Goal: Check status: Check status

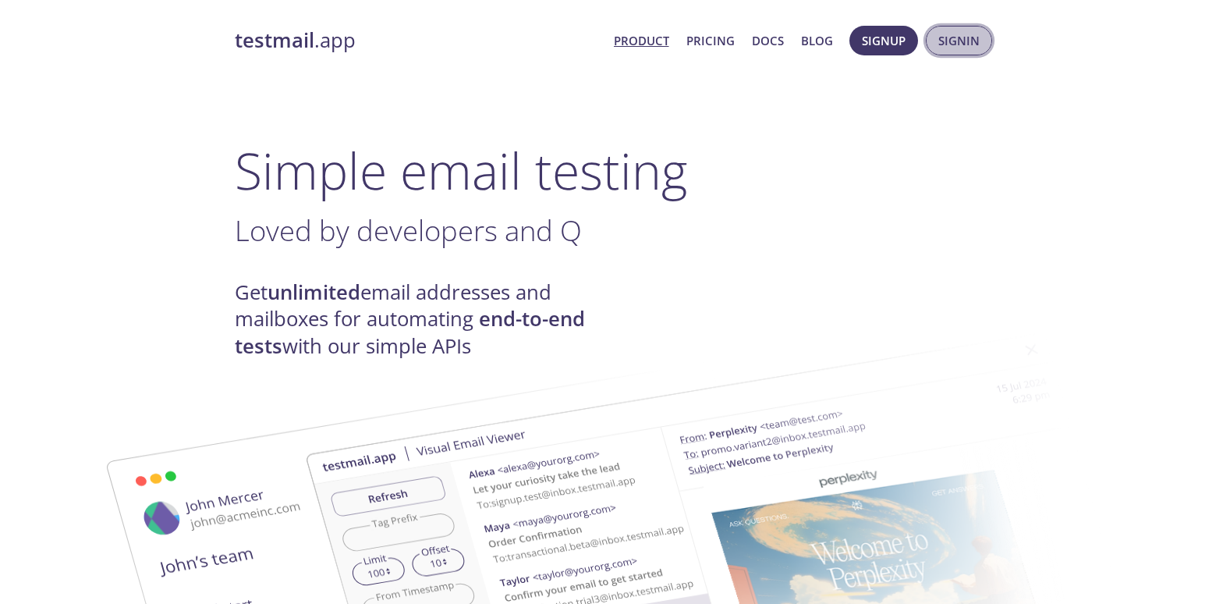
click at [972, 34] on span "Signin" at bounding box center [958, 40] width 41 height 20
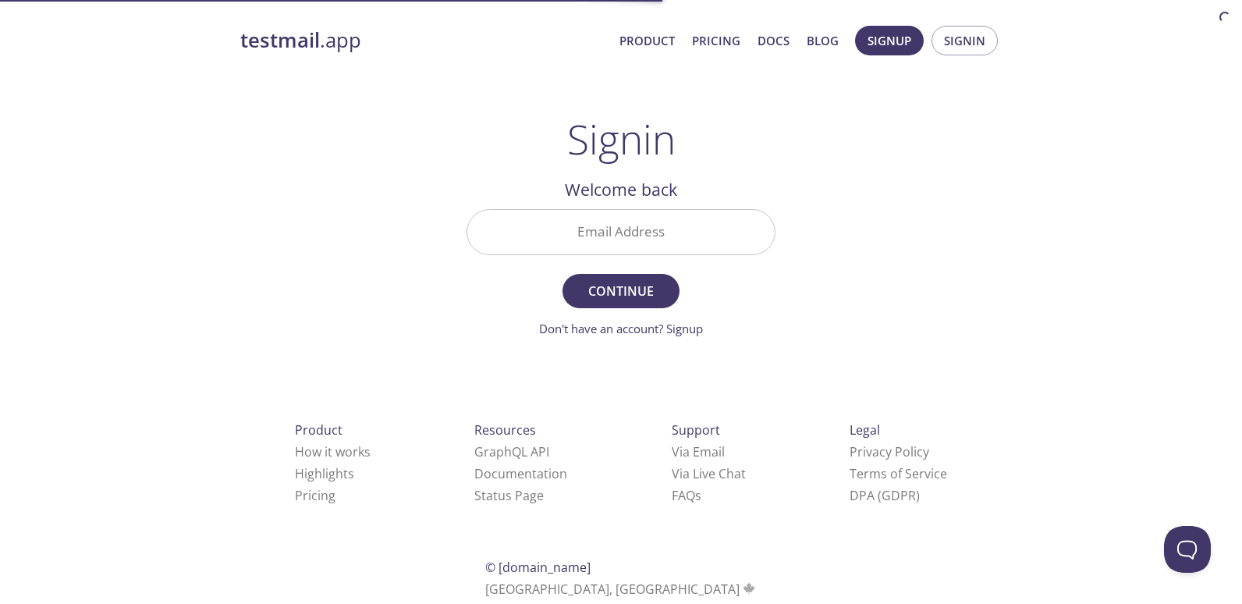
click at [626, 259] on div "Email Address" at bounding box center [620, 232] width 321 height 58
click at [631, 238] on input "Email Address" at bounding box center [620, 232] width 307 height 44
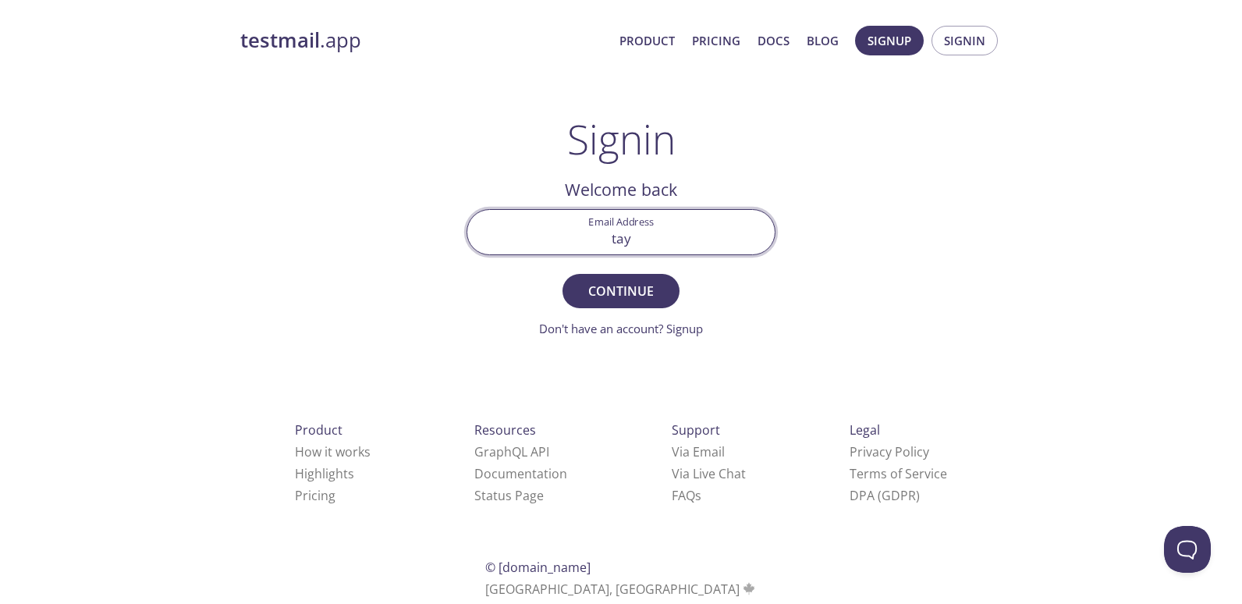
type input "[EMAIL_ADDRESS][DOMAIN_NAME]"
click at [637, 287] on span "Continue" at bounding box center [620, 291] width 83 height 22
click at [671, 234] on input "Signin Security Code" at bounding box center [620, 232] width 307 height 44
type input "zrfrkam"
click at [625, 292] on span "Signin" at bounding box center [620, 291] width 83 height 22
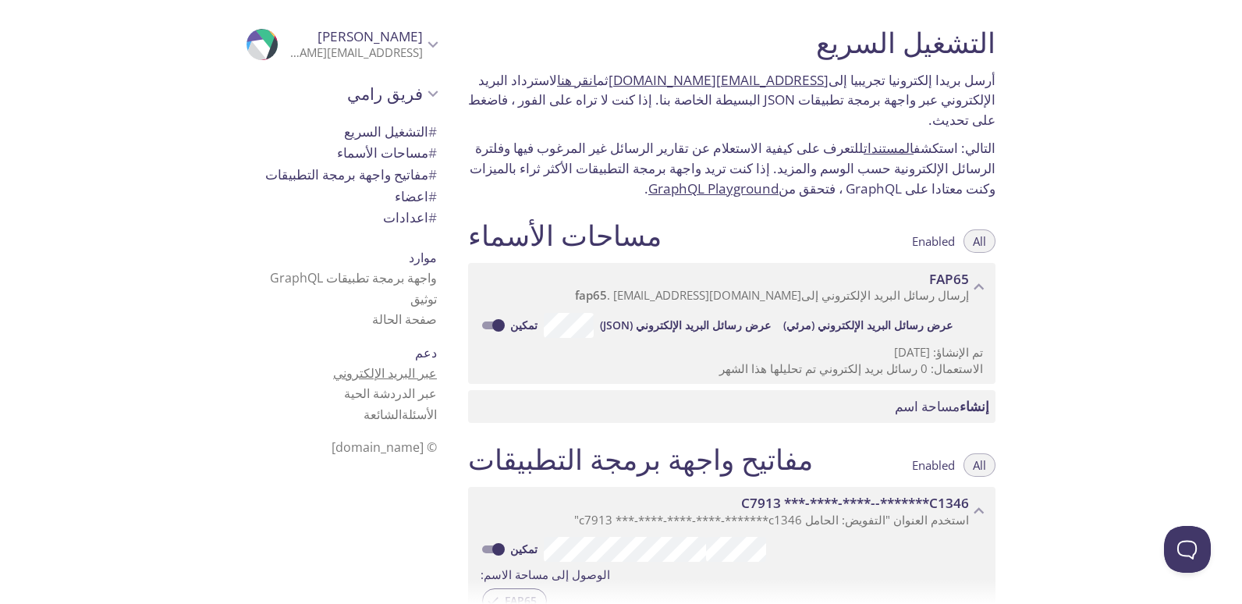
drag, startPoint x: 376, startPoint y: 373, endPoint x: 354, endPoint y: 374, distance: 21.8
click at [354, 374] on link "عبر البريد الإلكتروني" at bounding box center [385, 372] width 104 height 17
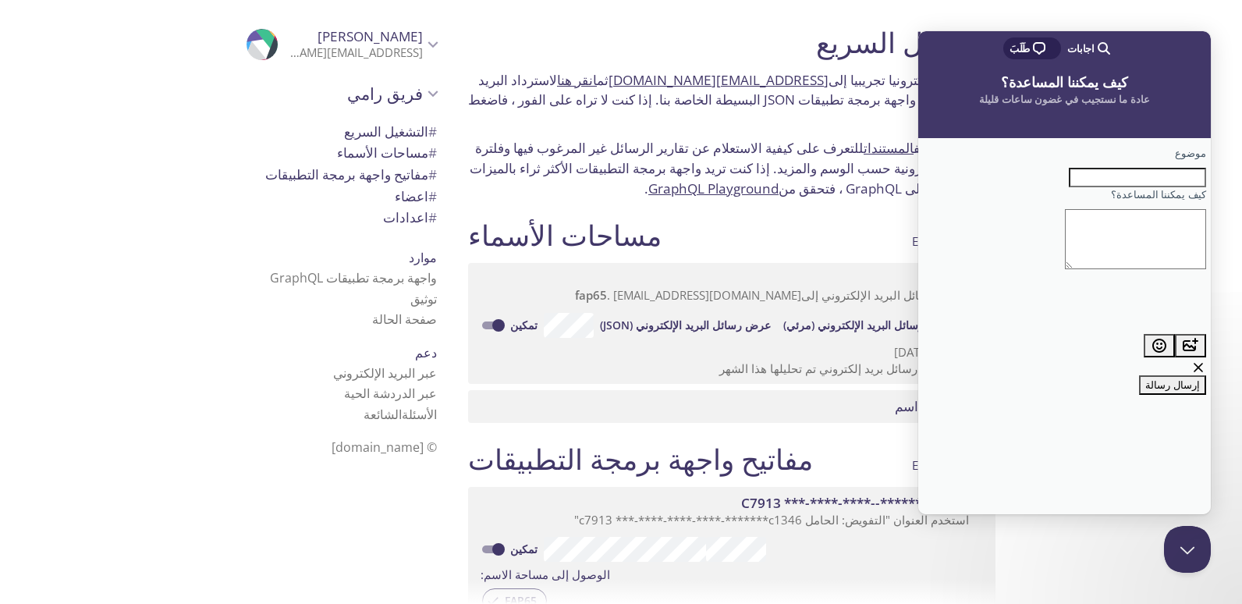
click at [756, 32] on h1 "التشغيل السريع" at bounding box center [731, 42] width 527 height 35
click at [1125, 42] on div "وسيط البحث اجابات مربع الدردشة طَلَبَ" at bounding box center [1064, 49] width 292 height 37
click at [1132, 544] on div "التشغيل السريع أرسل بريدا إلكترونيا تجريبيا إلى fap65.test@inbox.testmail.app ث…" at bounding box center [848, 302] width 786 height 604
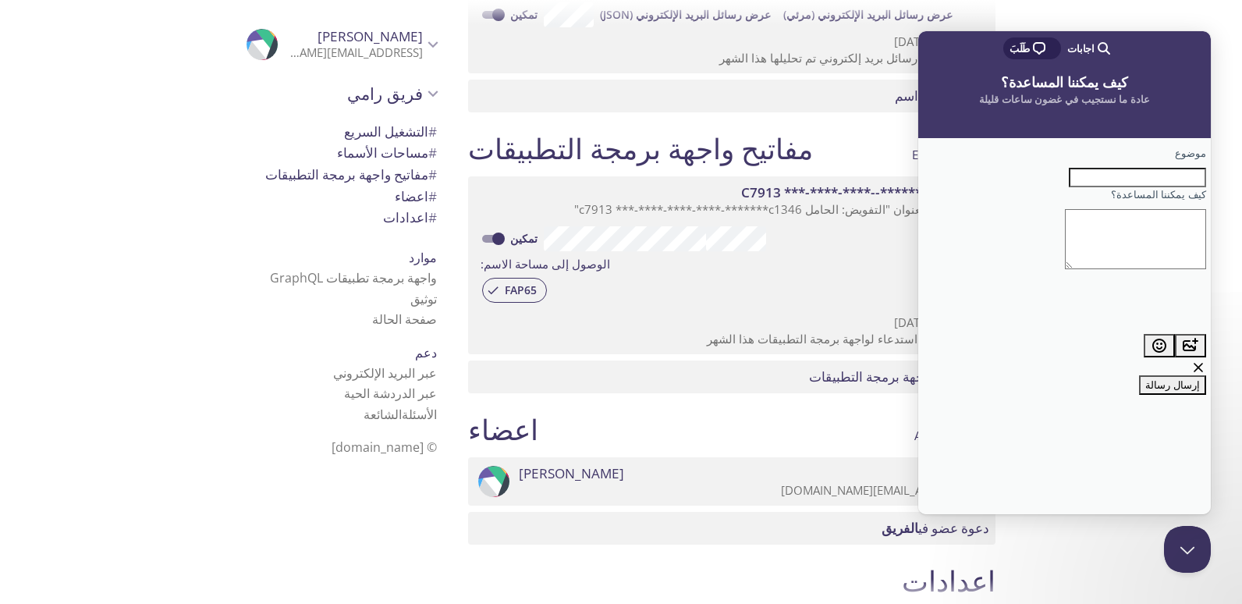
scroll to position [312, 0]
drag, startPoint x: 1217, startPoint y: 11, endPoint x: 258, endPoint y: 30, distance: 958.6
click at [1217, 11] on div at bounding box center [621, 12] width 1242 height 25
click at [1149, 90] on h2 "كيف يمكننا المساعدة؟" at bounding box center [1063, 81] width 261 height 24
click at [1107, 402] on div "موضوع كيف يمكننا المساعدة؟ إيمج بلس الرموز التعبيرية cross-large إرسال رسالة" at bounding box center [1064, 326] width 292 height 376
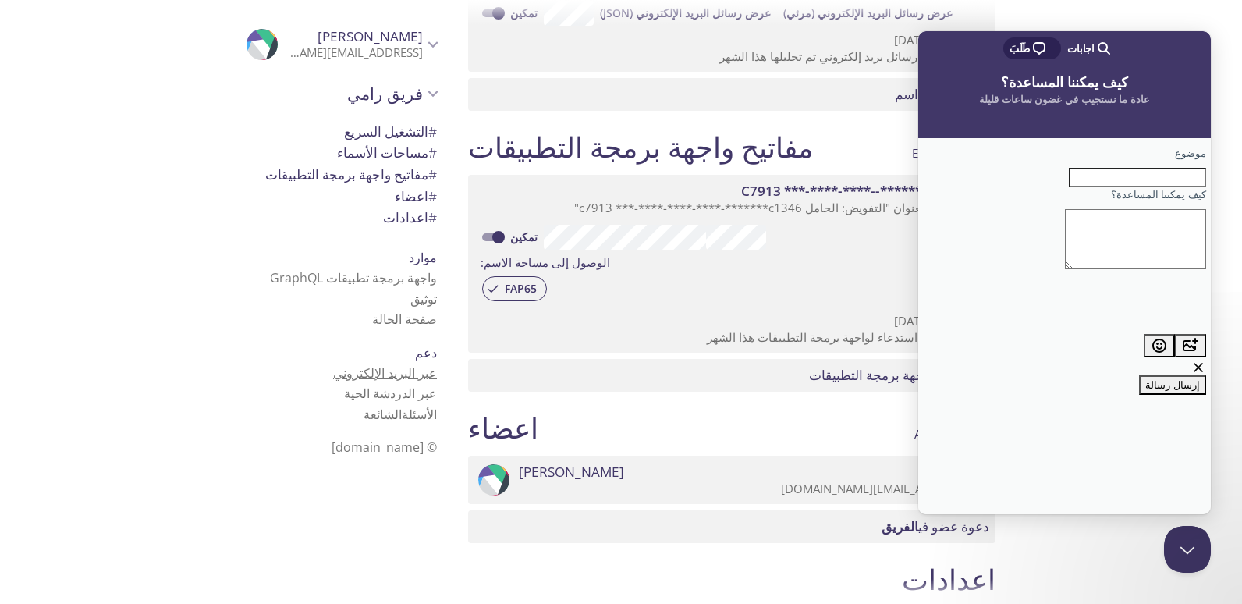
click at [417, 364] on link "عبر البريد الإلكتروني" at bounding box center [385, 372] width 104 height 17
click at [405, 374] on link "عبر البريد الإلكتروني" at bounding box center [385, 372] width 104 height 17
click at [194, 41] on div ".cls-1 { fill: #6d5ca8; } .cls-2 { fill: #3fc191; } .cls-3 { fill: #3b4752; } .…" at bounding box center [227, 302] width 455 height 604
click at [395, 41] on span "رامي طيح" at bounding box center [369, 36] width 105 height 18
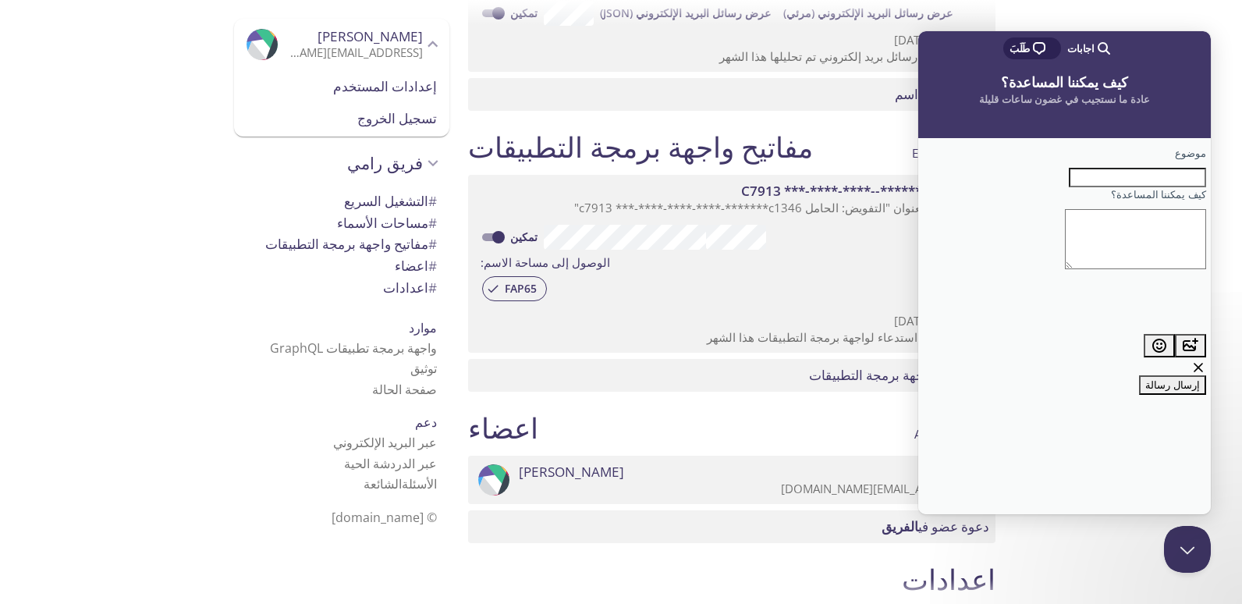
click at [423, 37] on icon "Rami tayih" at bounding box center [433, 44] width 20 height 20
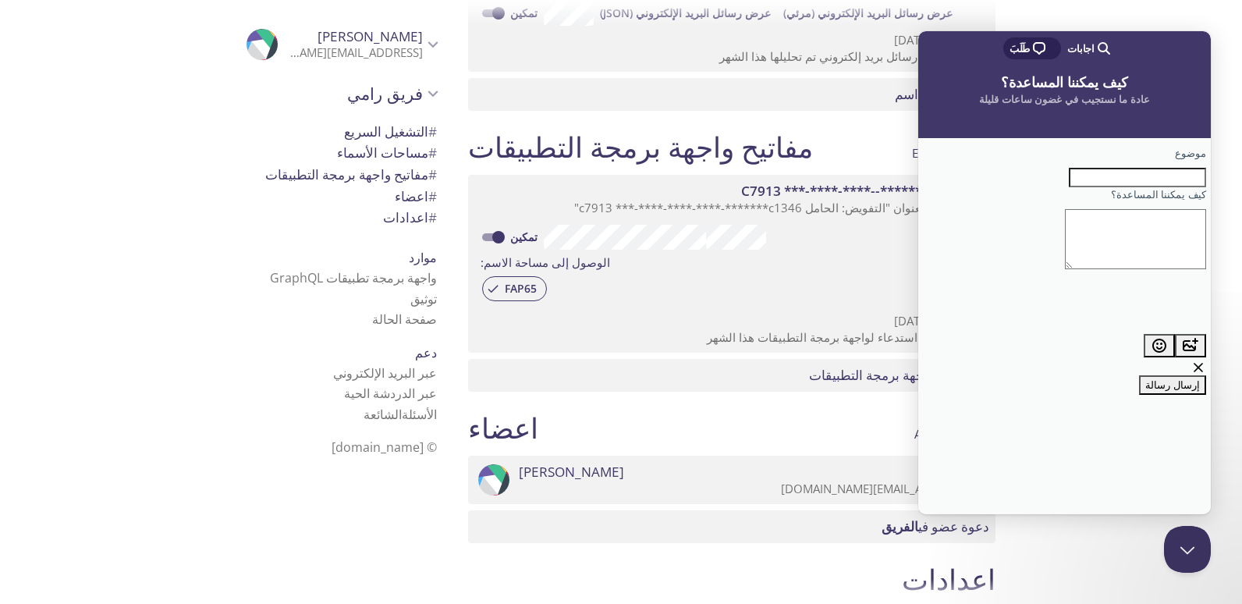
click at [256, 36] on icon "Rami tayih" at bounding box center [269, 43] width 26 height 29
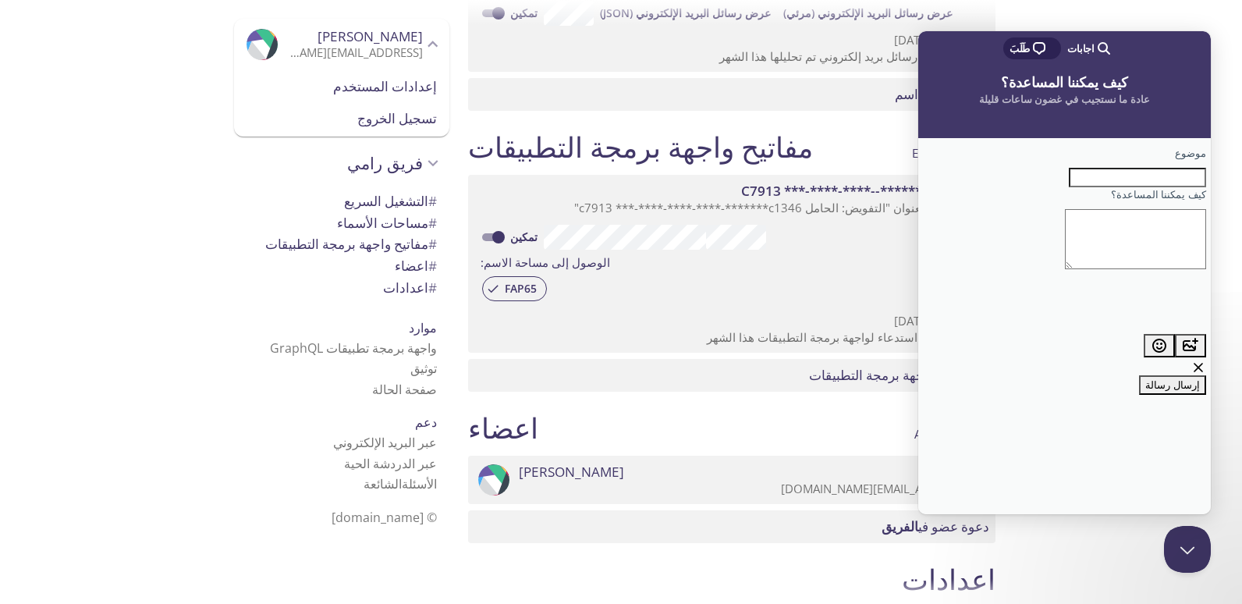
click at [259, 34] on icon "Rami tayih" at bounding box center [269, 43] width 26 height 29
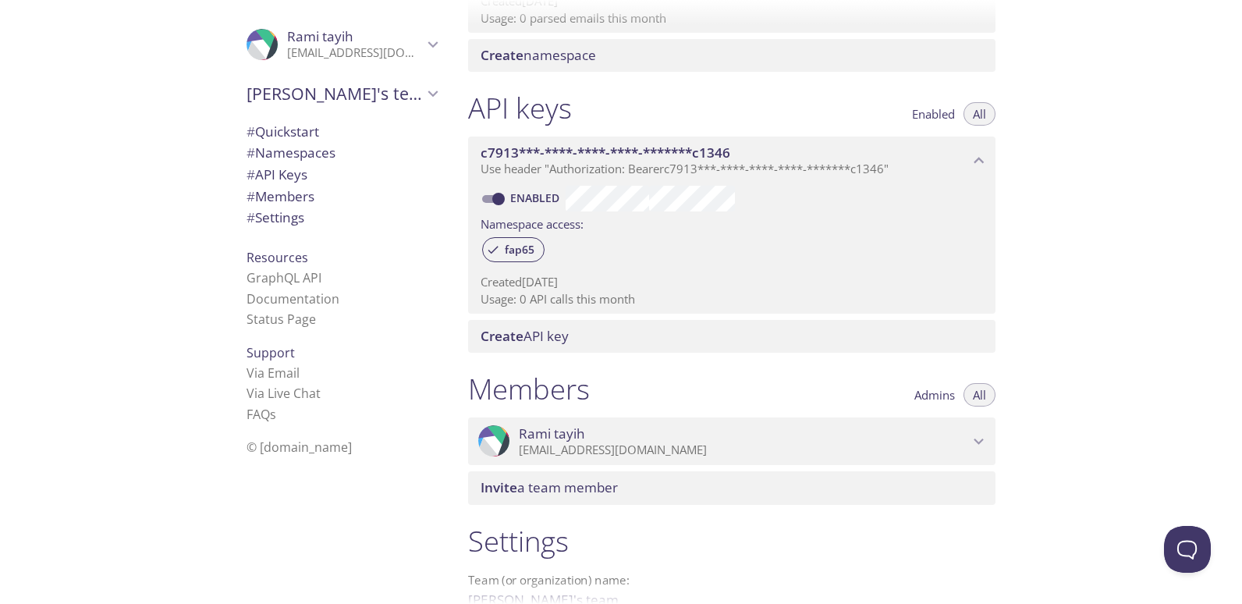
scroll to position [292, 0]
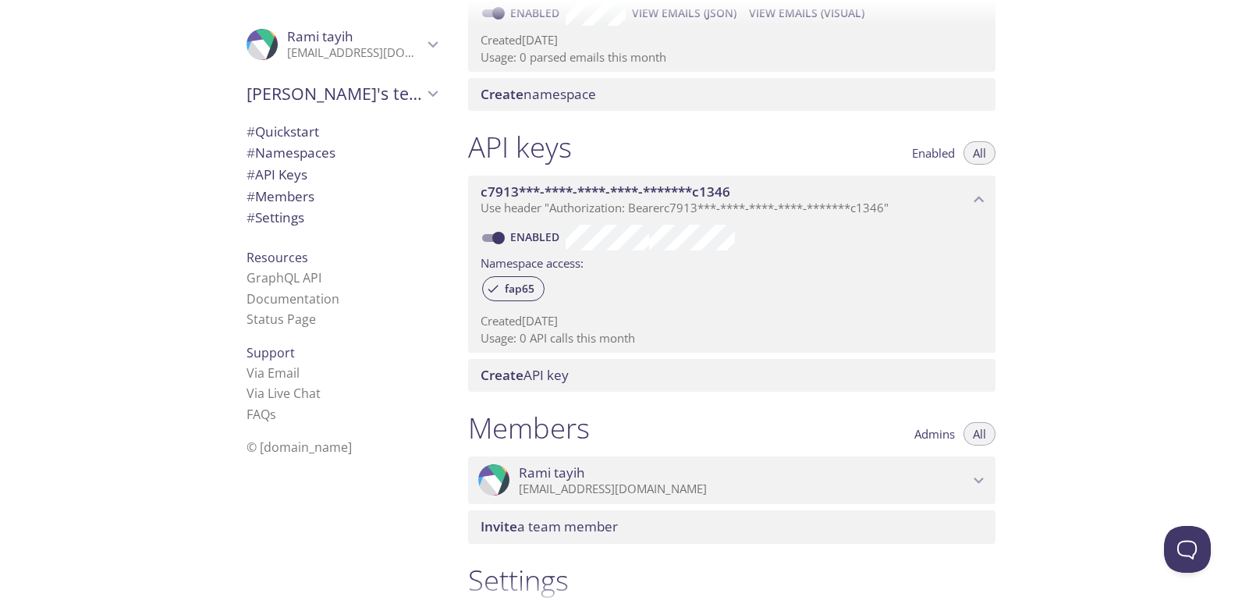
click at [1104, 533] on div "Quickstart Send a test email to [EMAIL_ADDRESS][DOMAIN_NAME] and then click her…" at bounding box center [848, 302] width 786 height 604
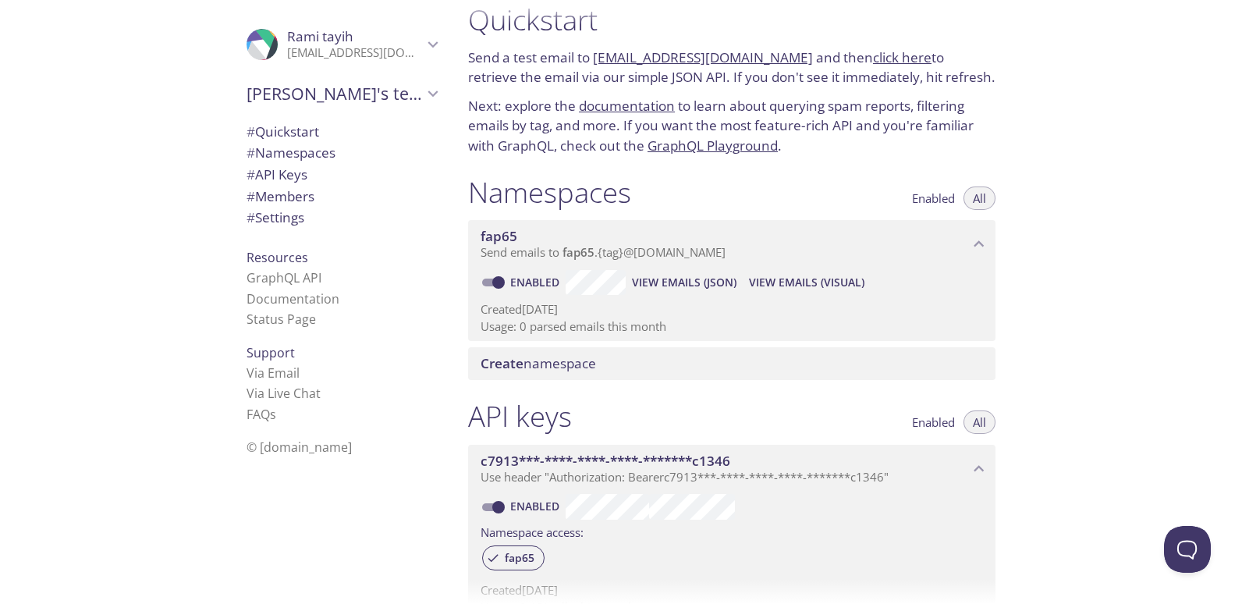
scroll to position [0, 0]
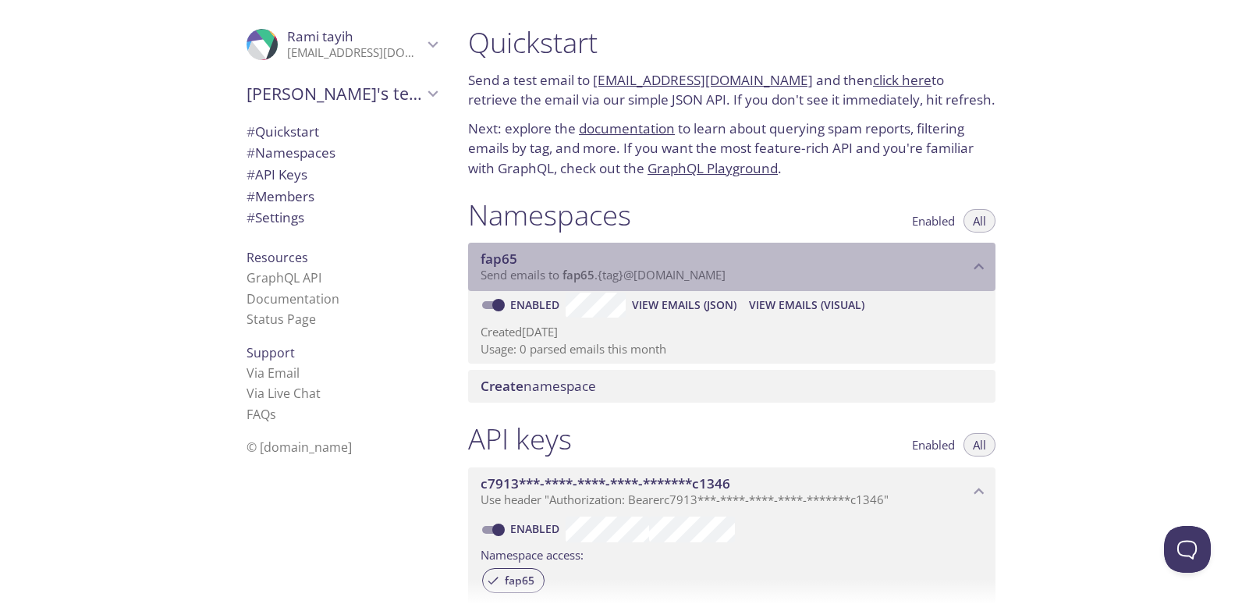
click at [980, 263] on icon "fap65 namespace" at bounding box center [979, 267] width 20 height 20
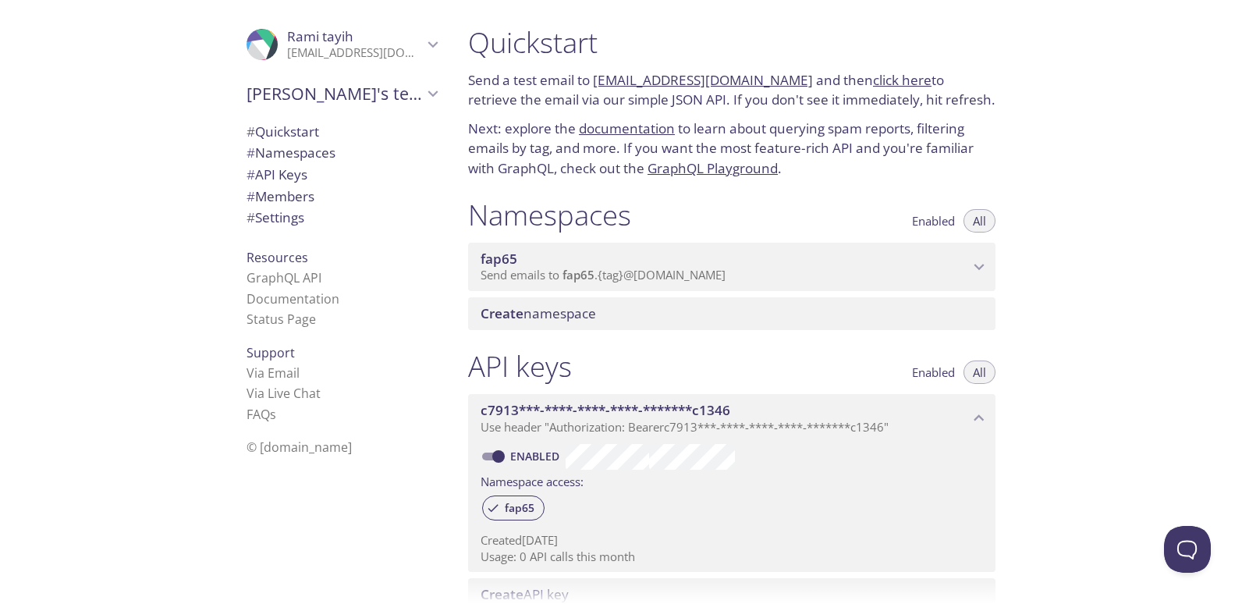
click at [980, 263] on icon "fap65 namespace" at bounding box center [979, 267] width 20 height 20
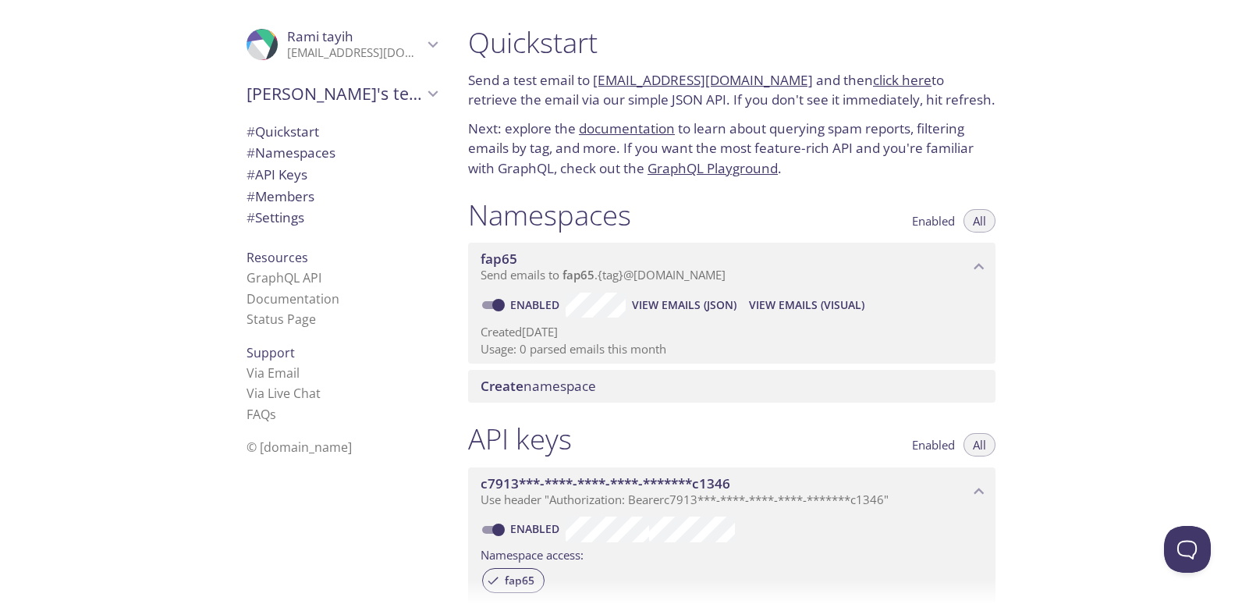
click at [797, 311] on span "View Emails (Visual)" at bounding box center [806, 305] width 115 height 19
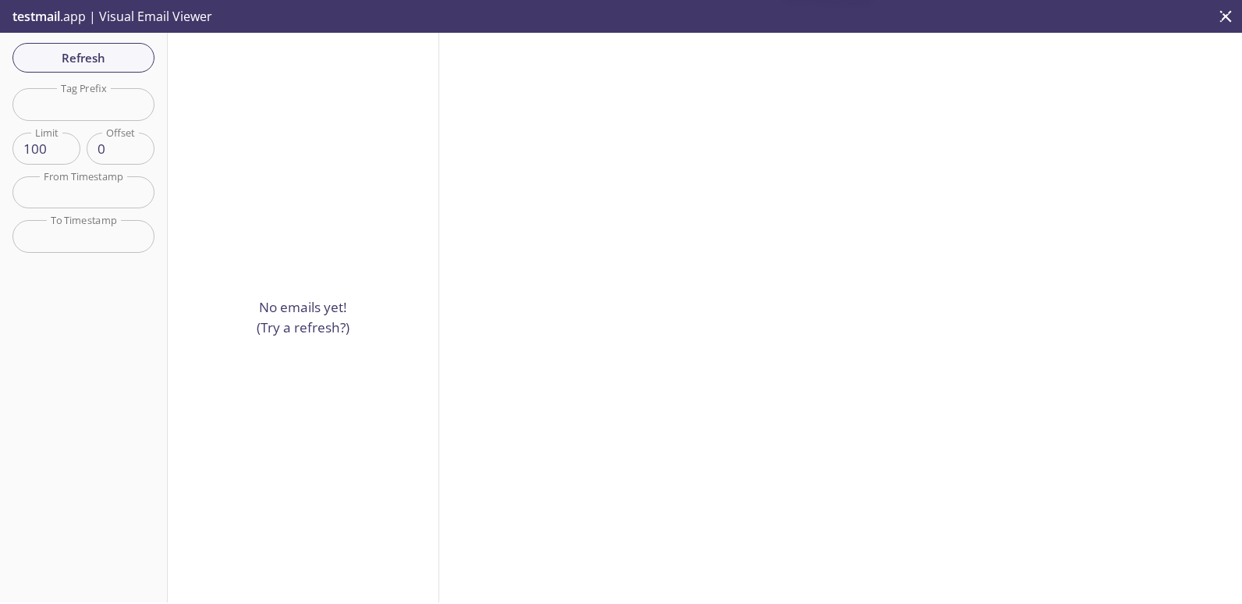
click at [326, 248] on div "No emails yet! (Try a refresh?)" at bounding box center [303, 317] width 271 height 569
click at [120, 59] on span "Refresh" at bounding box center [83, 58] width 117 height 20
click at [56, 157] on input "100" at bounding box center [46, 149] width 68 height 32
click at [74, 189] on input "text" at bounding box center [83, 192] width 142 height 32
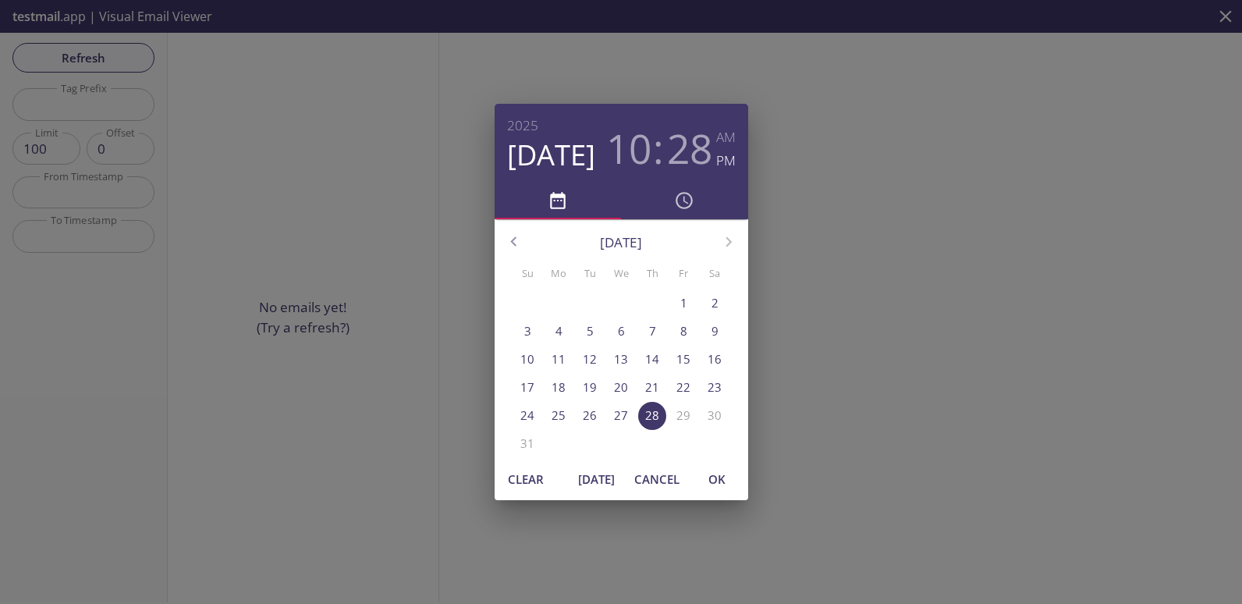
click at [308, 246] on div "[DATE] 10 : 28 AM PM [DATE] Su Mo Tu We Th Fr Sa 27 28 29 30 31 1 2 3 4 5 6 7 8…" at bounding box center [621, 302] width 1242 height 604
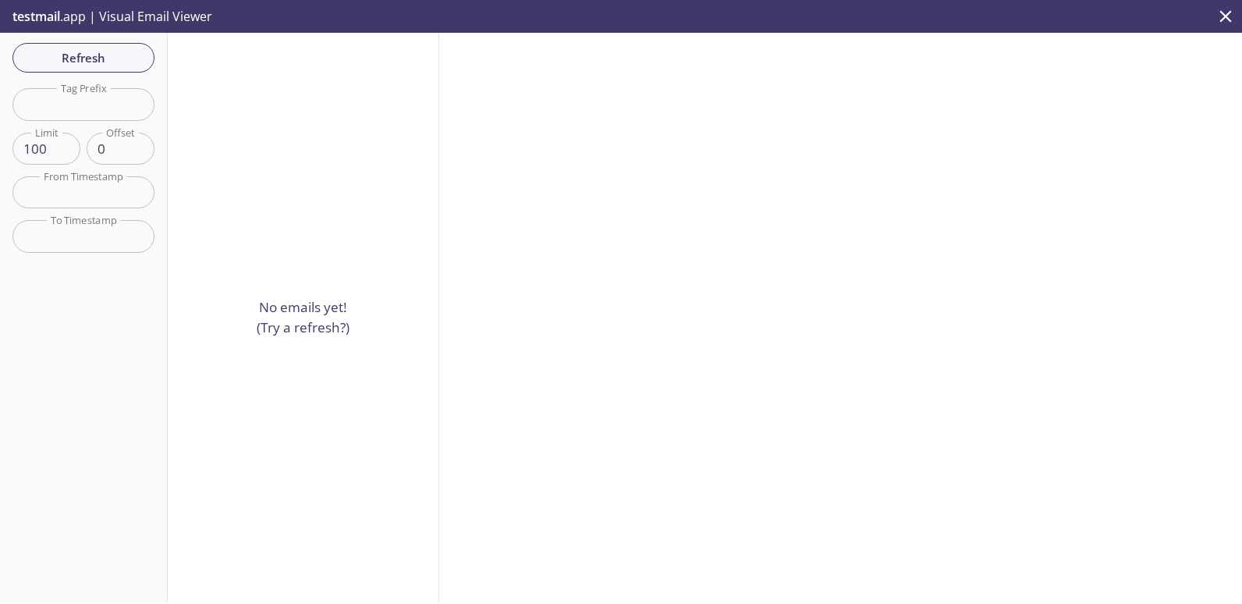
click at [354, 271] on div "No emails yet! (Try a refresh?)" at bounding box center [303, 317] width 271 height 569
click at [125, 53] on span "Refresh" at bounding box center [83, 58] width 117 height 20
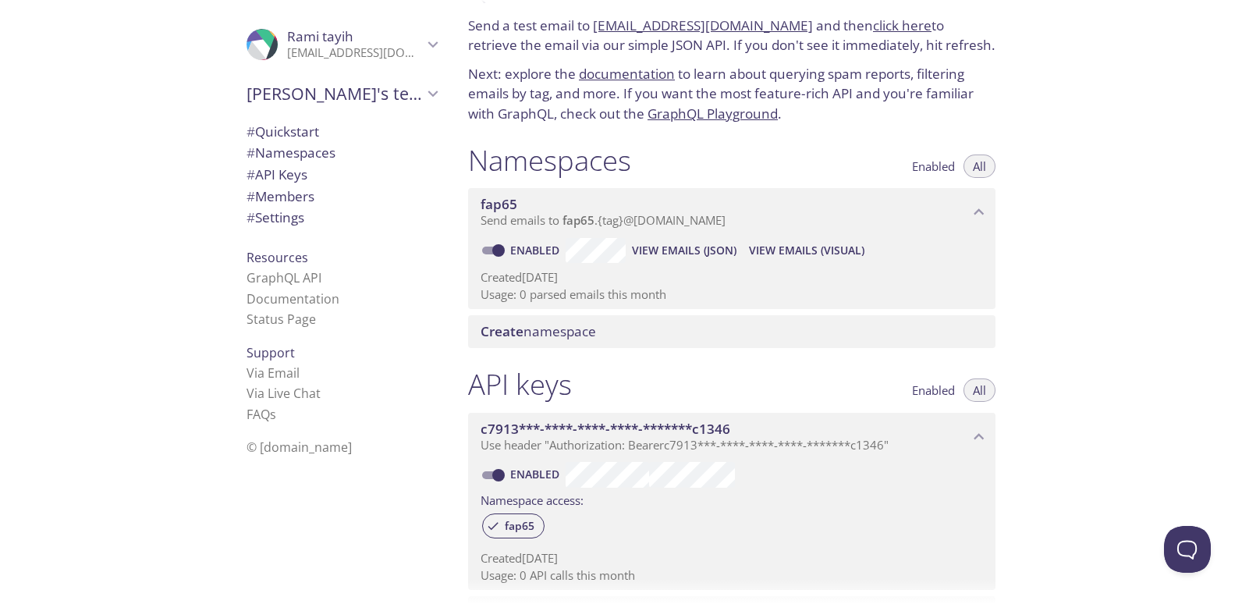
scroll to position [78, 0]
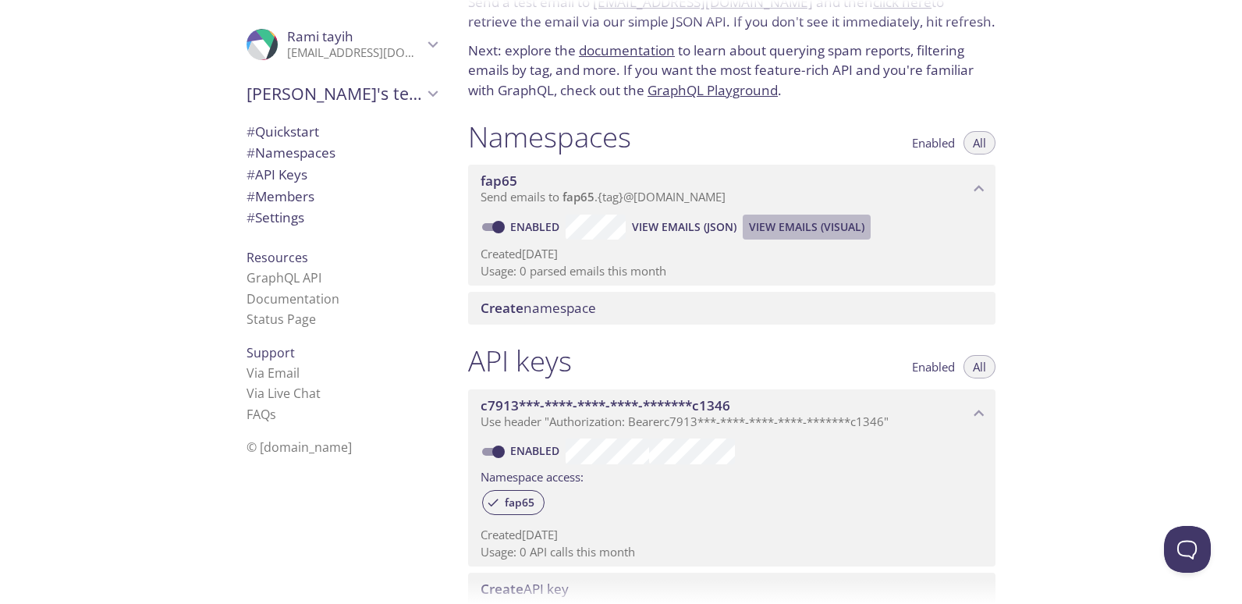
click at [841, 224] on span "View Emails (Visual)" at bounding box center [806, 227] width 115 height 19
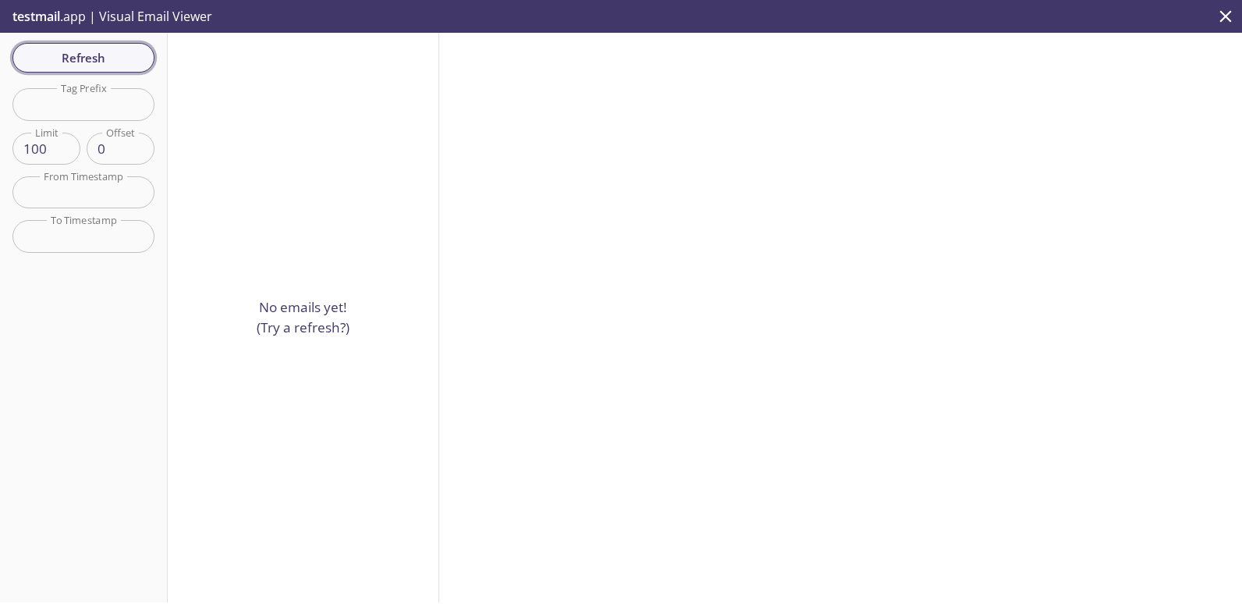
click at [116, 56] on span "Refresh" at bounding box center [83, 58] width 117 height 20
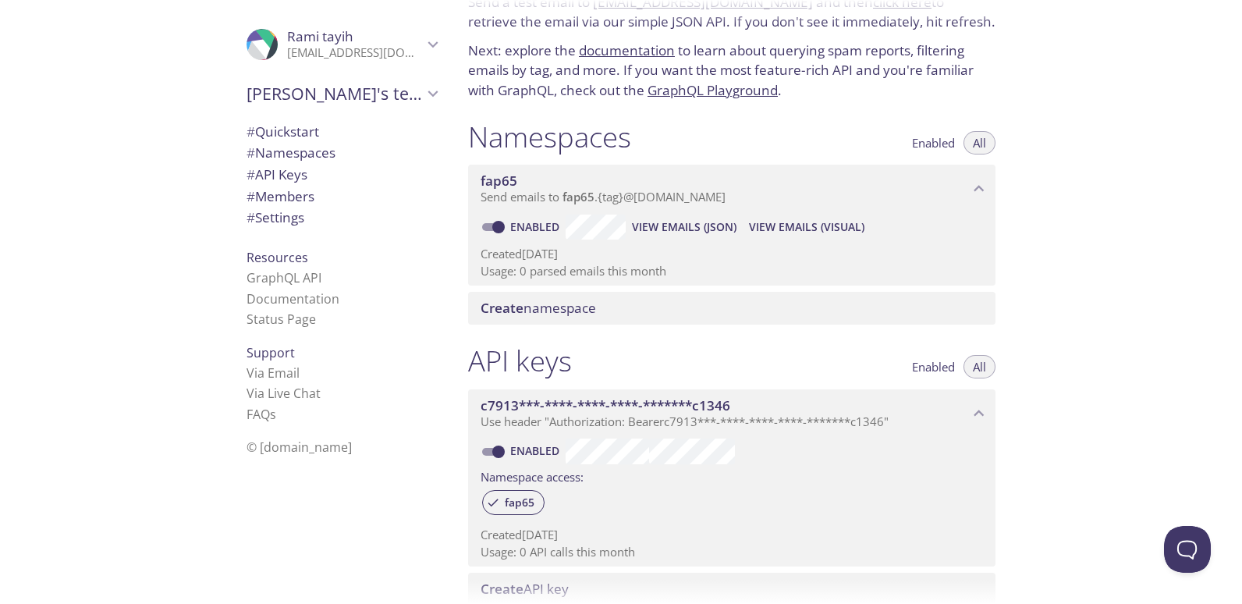
click at [681, 218] on span "View Emails (JSON)" at bounding box center [684, 227] width 105 height 19
click at [647, 225] on span "View Emails (JSON)" at bounding box center [684, 227] width 105 height 19
click at [812, 227] on span "View Emails (Visual)" at bounding box center [806, 227] width 115 height 19
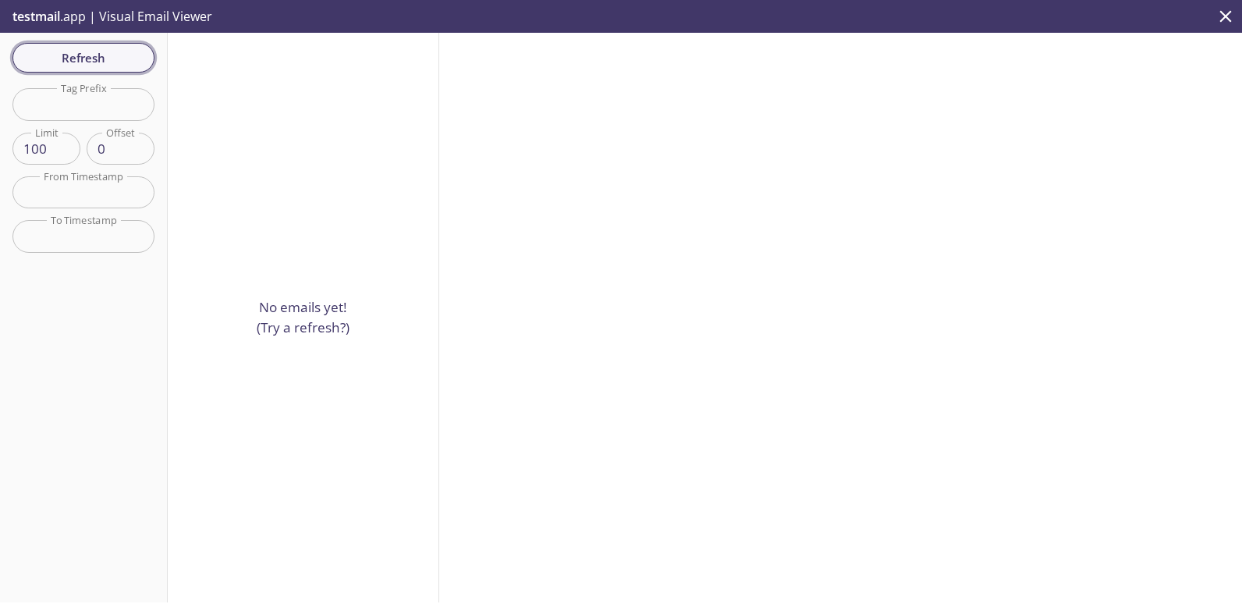
click at [106, 58] on span "Refresh" at bounding box center [83, 58] width 117 height 20
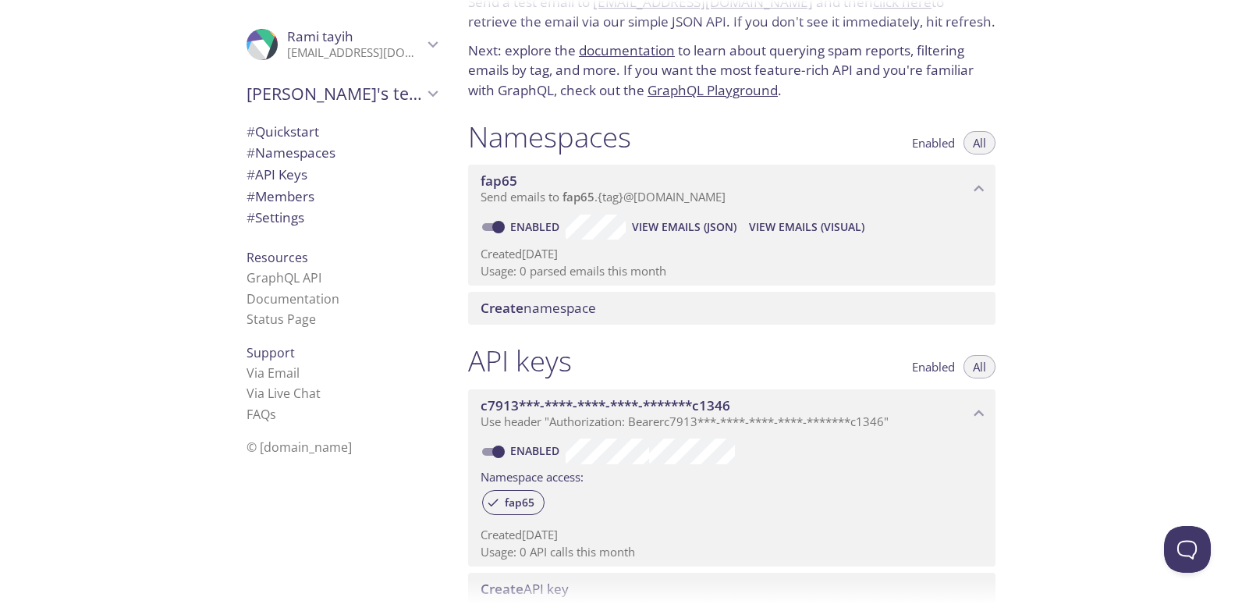
click at [675, 231] on span "View Emails (JSON)" at bounding box center [684, 227] width 105 height 19
click at [704, 231] on span "View Emails (JSON)" at bounding box center [684, 227] width 105 height 19
click at [987, 190] on icon "fap65 namespace" at bounding box center [979, 189] width 20 height 20
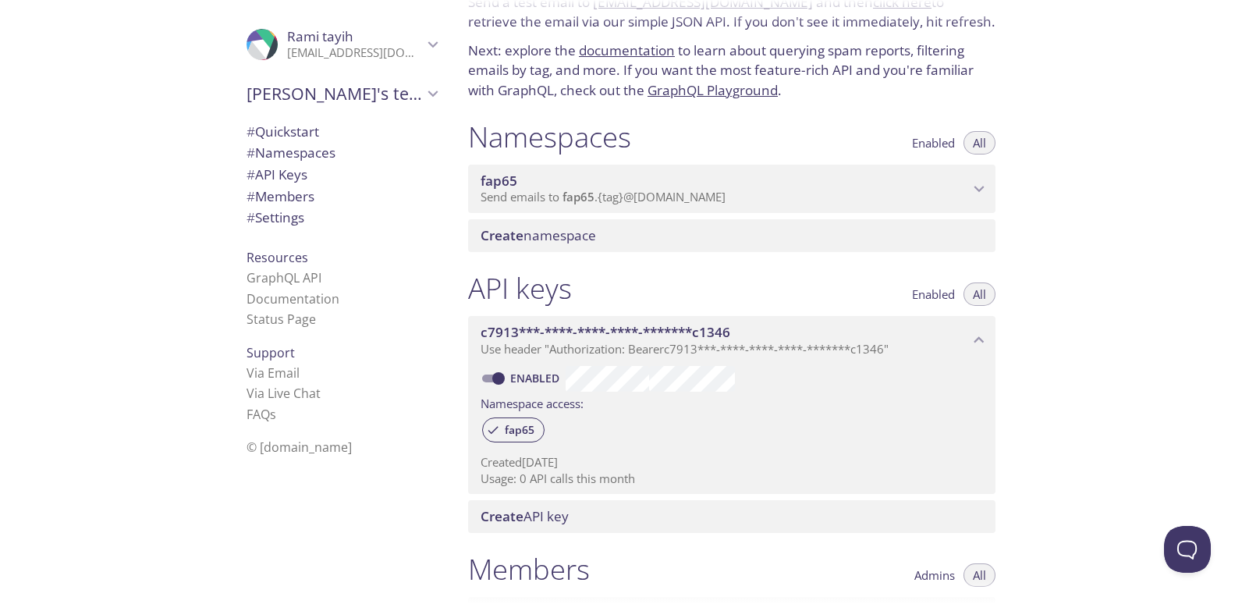
click at [987, 190] on icon "fap65 namespace" at bounding box center [979, 189] width 20 height 20
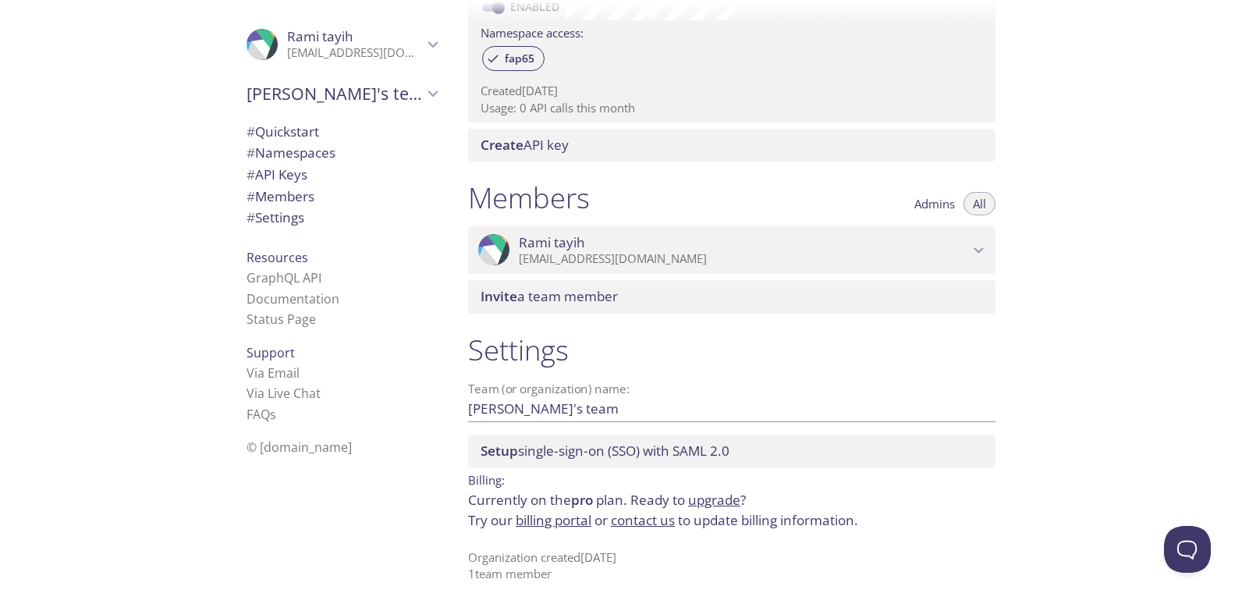
scroll to position [526, 0]
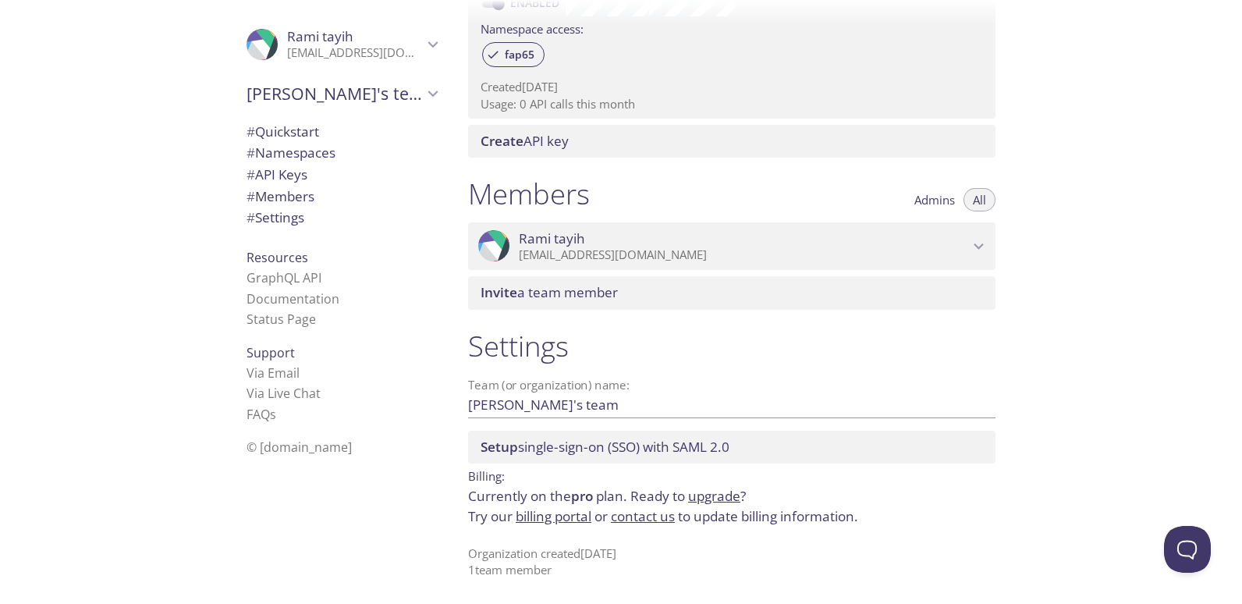
click at [978, 241] on icon "Rami tayih" at bounding box center [979, 246] width 20 height 20
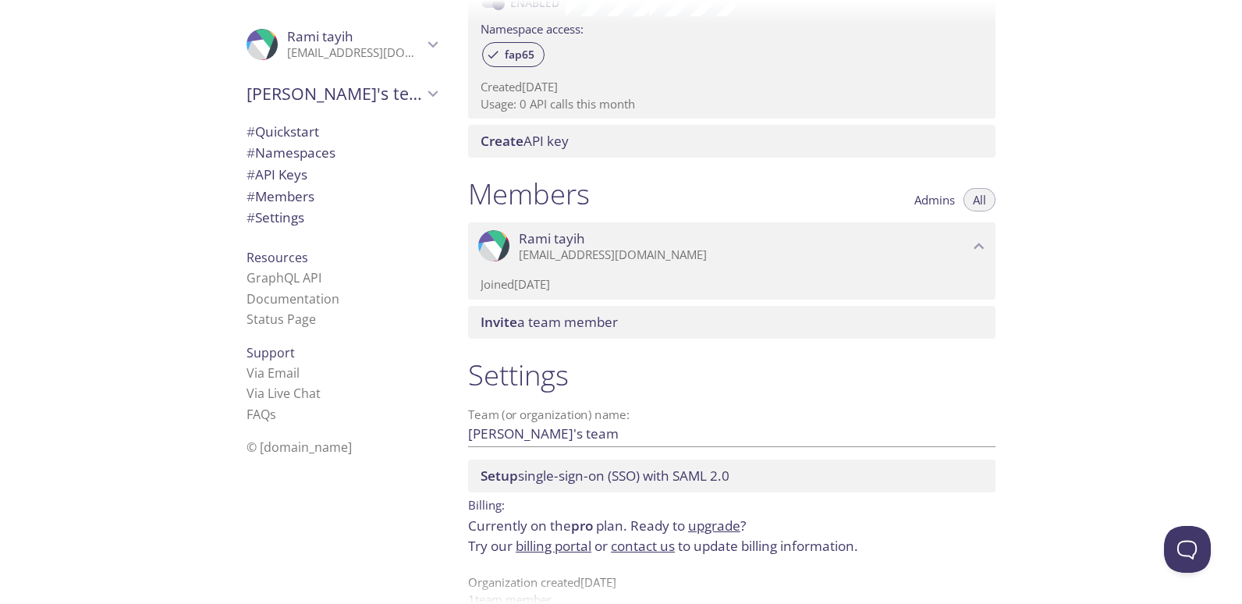
click at [978, 241] on icon "Rami tayih" at bounding box center [979, 246] width 20 height 20
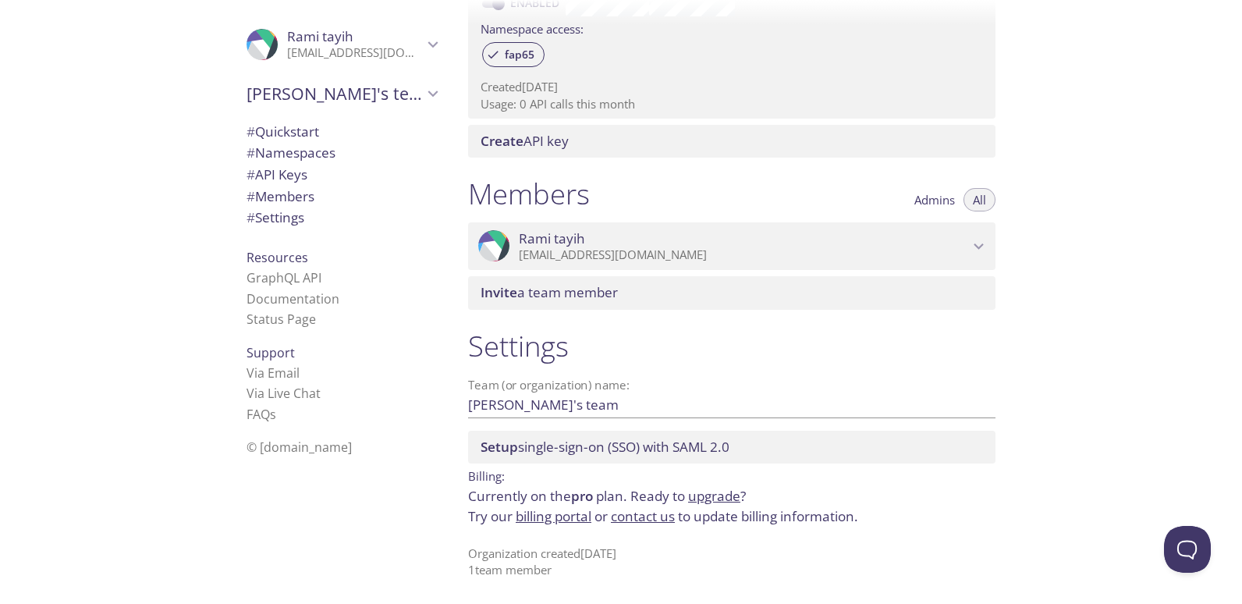
click at [423, 95] on icon "Rami's team" at bounding box center [433, 93] width 20 height 20
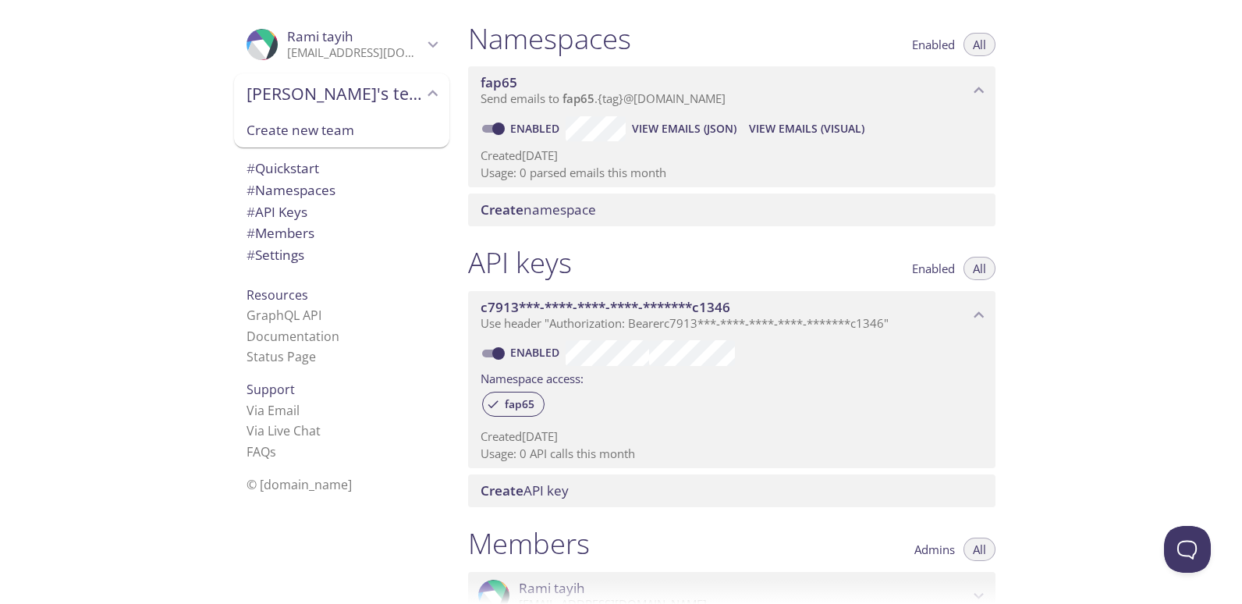
scroll to position [58, 0]
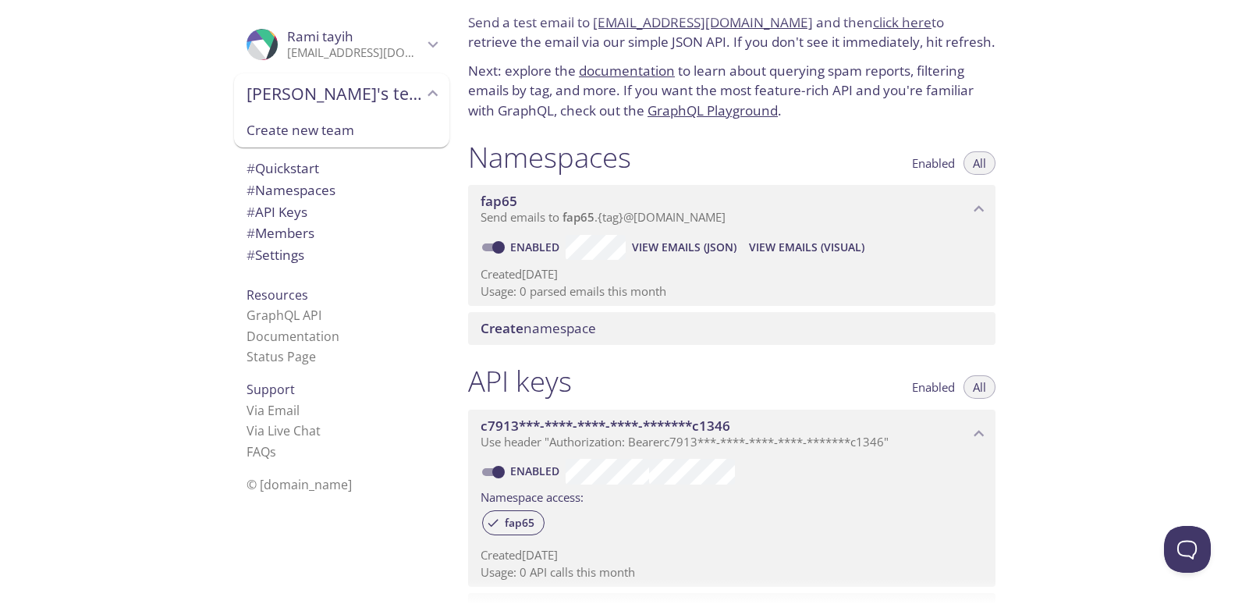
click at [735, 151] on div "Namespaces Enabled All" at bounding box center [731, 159] width 527 height 39
click at [795, 239] on span "View Emails (Visual)" at bounding box center [806, 247] width 115 height 19
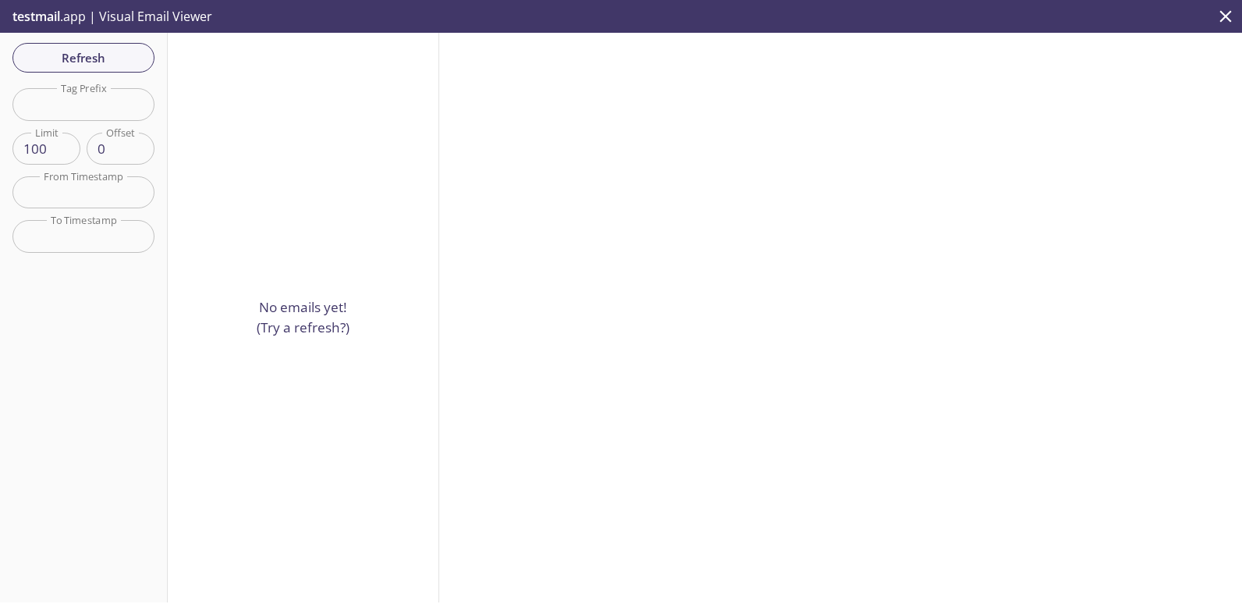
click at [264, 264] on div "No emails yet! (Try a refresh?)" at bounding box center [303, 317] width 271 height 569
click at [78, 53] on span "Refresh" at bounding box center [83, 58] width 117 height 20
click at [61, 151] on input "99" at bounding box center [46, 149] width 68 height 32
click at [63, 150] on input "98" at bounding box center [46, 149] width 68 height 32
click at [62, 140] on input "99" at bounding box center [46, 149] width 68 height 32
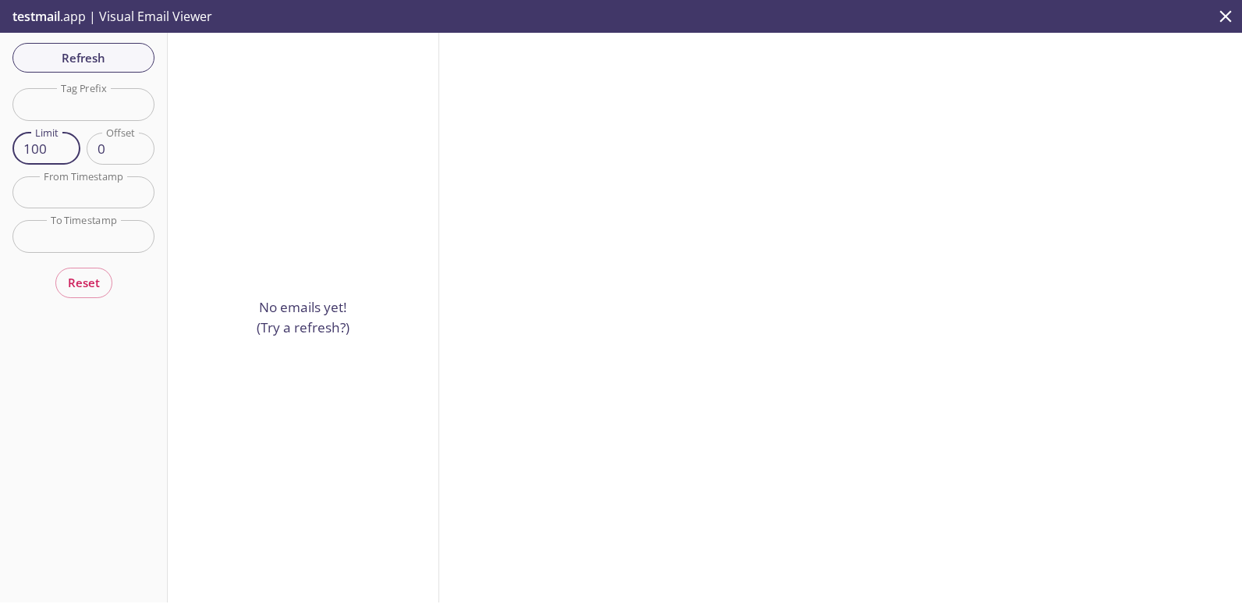
click at [62, 140] on input "100" at bounding box center [46, 149] width 68 height 32
click at [63, 140] on input "101" at bounding box center [46, 149] width 68 height 32
type input "100"
click at [62, 156] on input "100" at bounding box center [46, 149] width 68 height 32
click at [98, 55] on span "Refresh" at bounding box center [83, 58] width 117 height 20
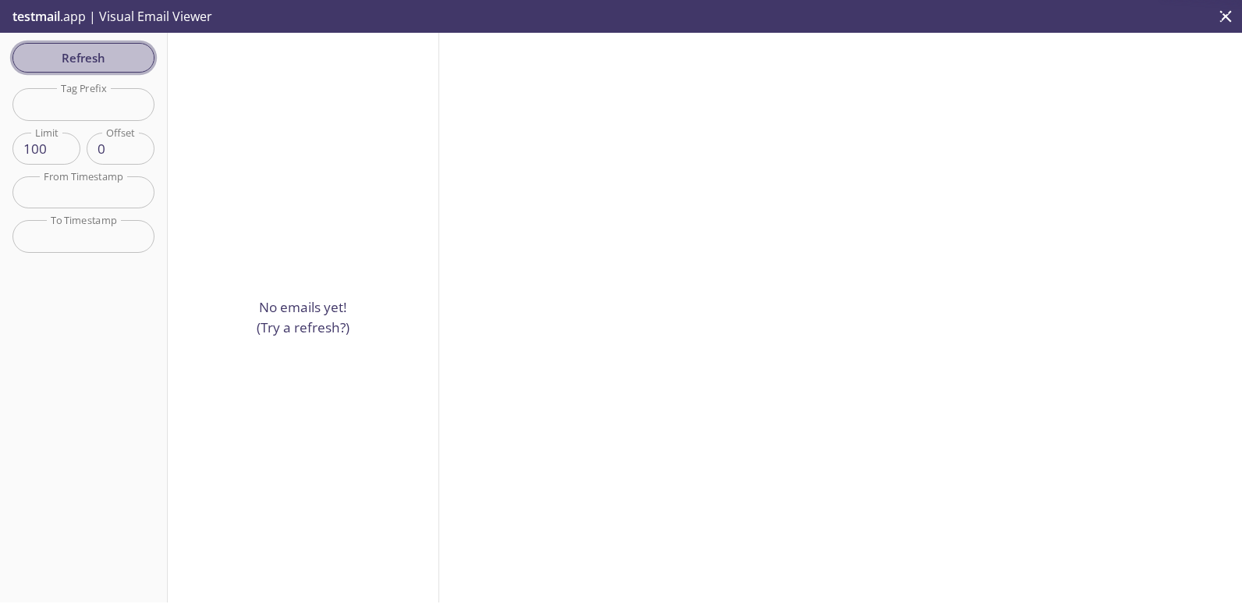
click at [98, 55] on span "Refresh" at bounding box center [83, 58] width 117 height 20
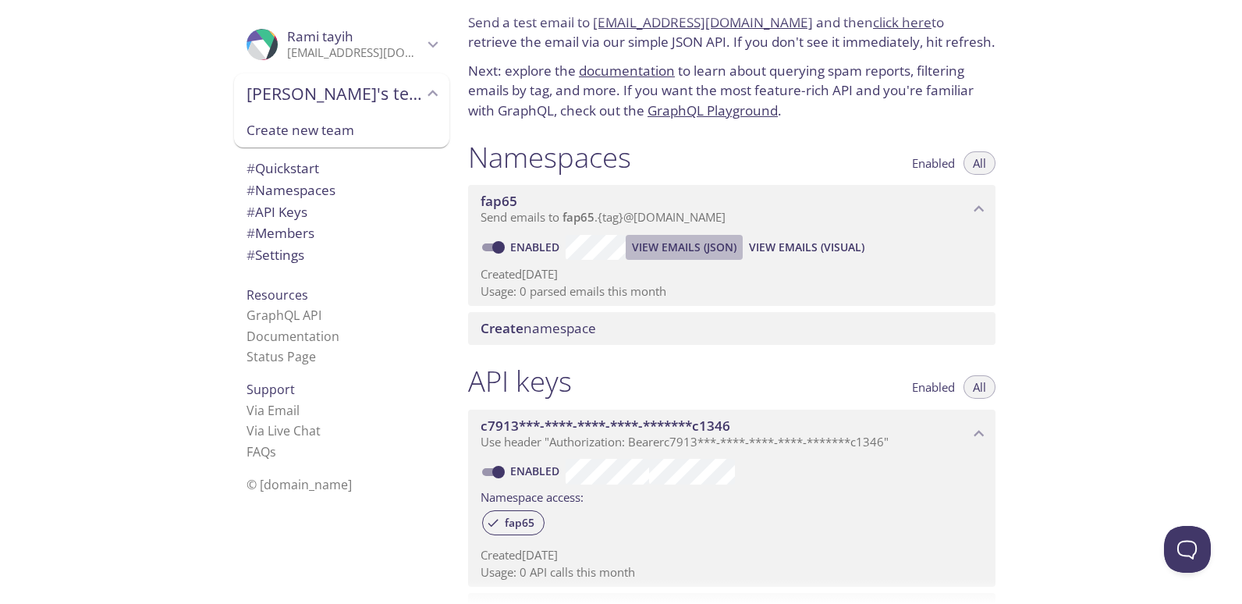
click at [688, 241] on span "View Emails (JSON)" at bounding box center [684, 247] width 105 height 19
click at [717, 215] on span "Send emails to fap65 . {tag} @[DOMAIN_NAME]" at bounding box center [602, 217] width 245 height 16
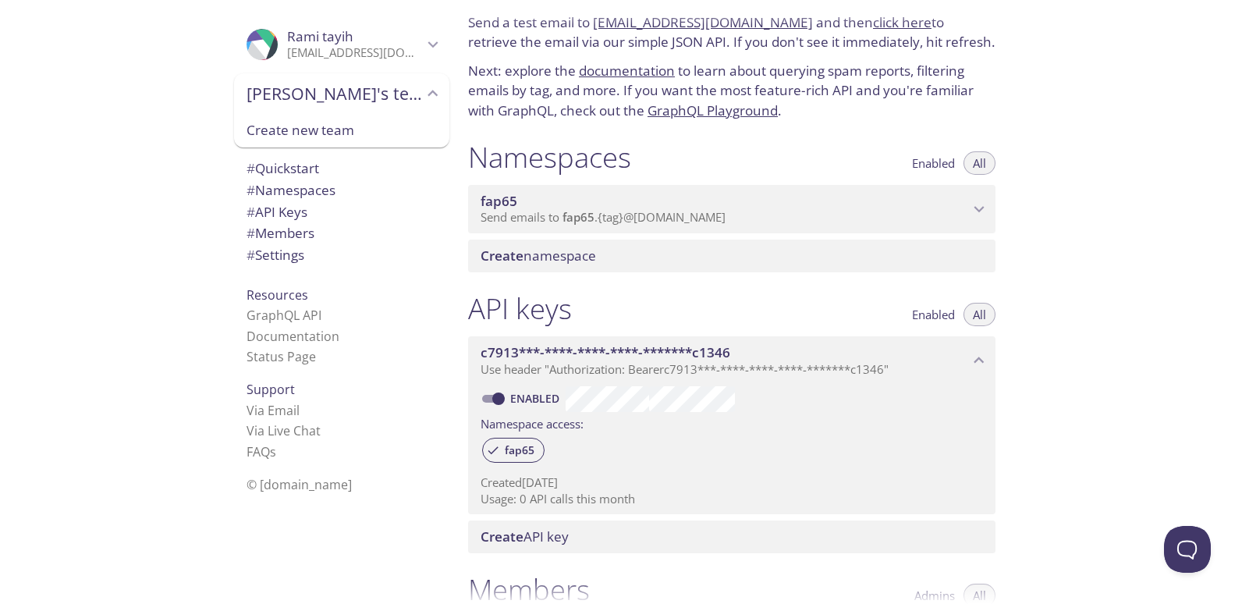
click at [717, 215] on span "Send emails to fap65 . {tag} @[DOMAIN_NAME]" at bounding box center [602, 217] width 245 height 16
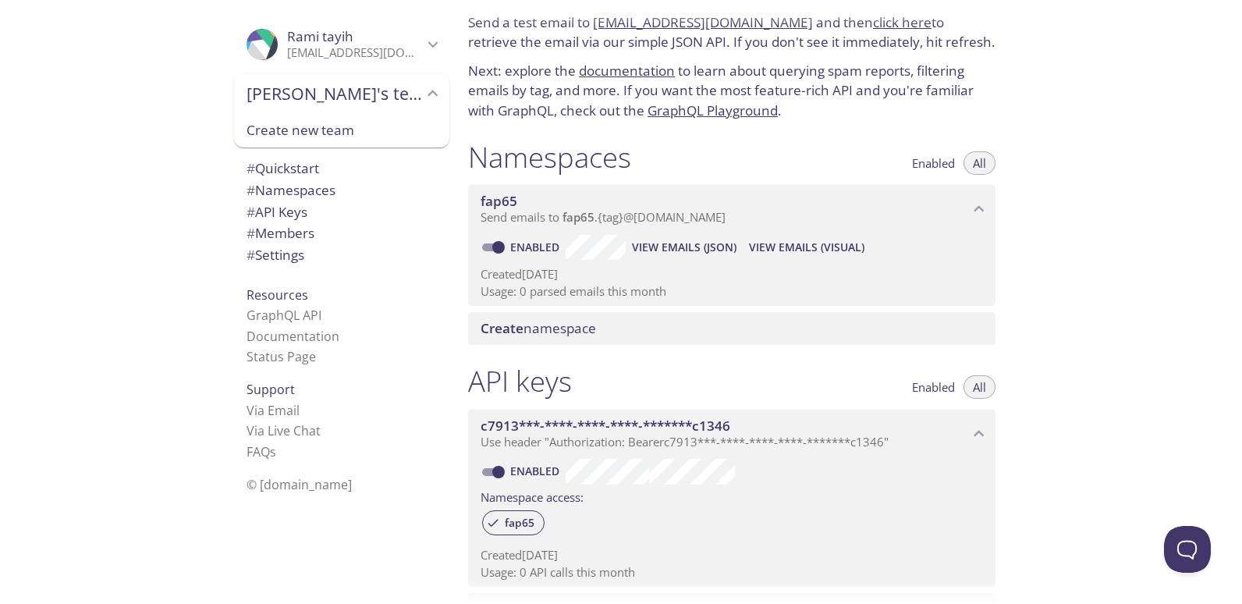
click at [635, 292] on p "Usage: 0 parsed emails this month" at bounding box center [731, 291] width 502 height 16
click at [600, 338] on div "Create namespace" at bounding box center [731, 328] width 527 height 33
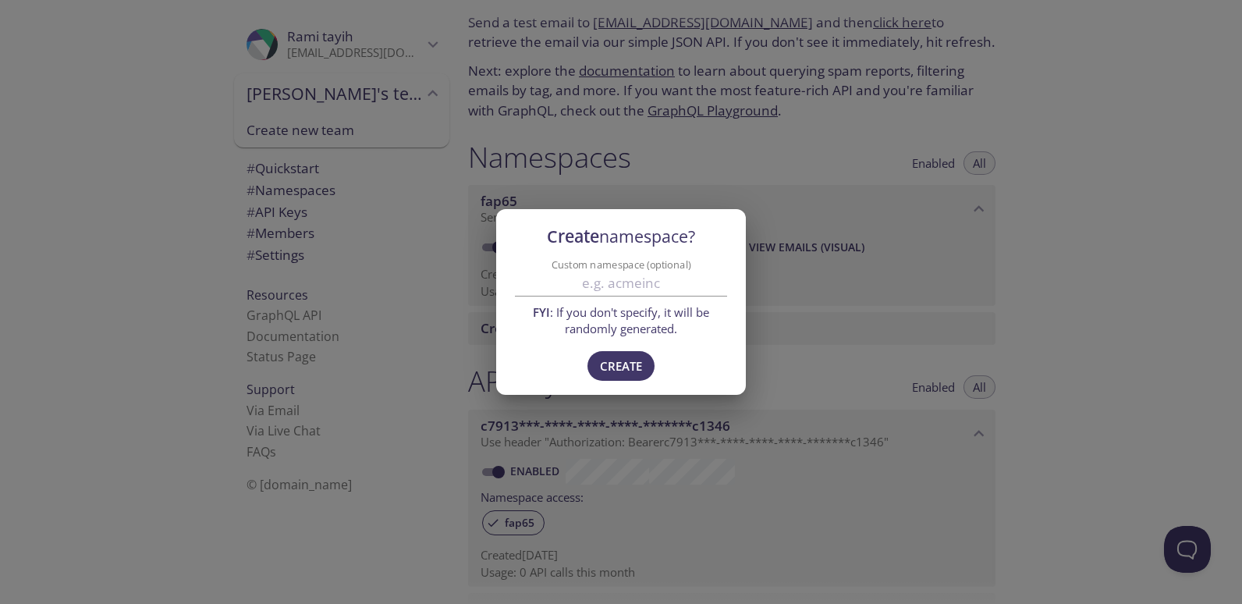
click at [901, 246] on div "Create namespace? Custom namespace (optional) FYI : If you don't specify, it wi…" at bounding box center [621, 302] width 1242 height 604
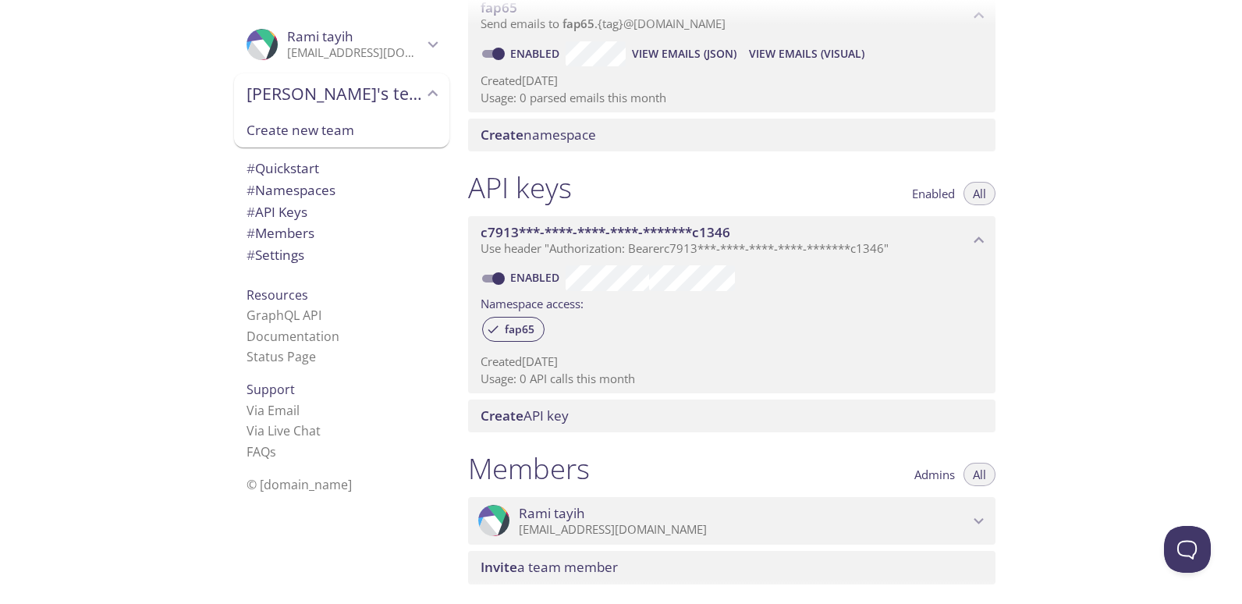
scroll to position [526, 0]
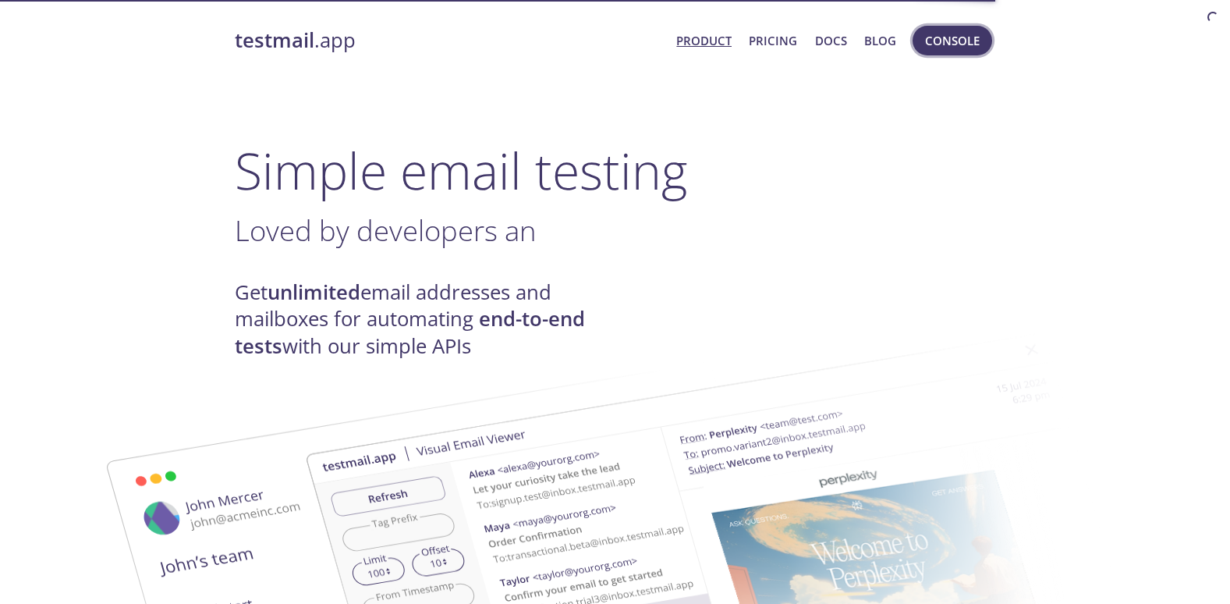
click at [972, 36] on span "Console" at bounding box center [952, 40] width 55 height 20
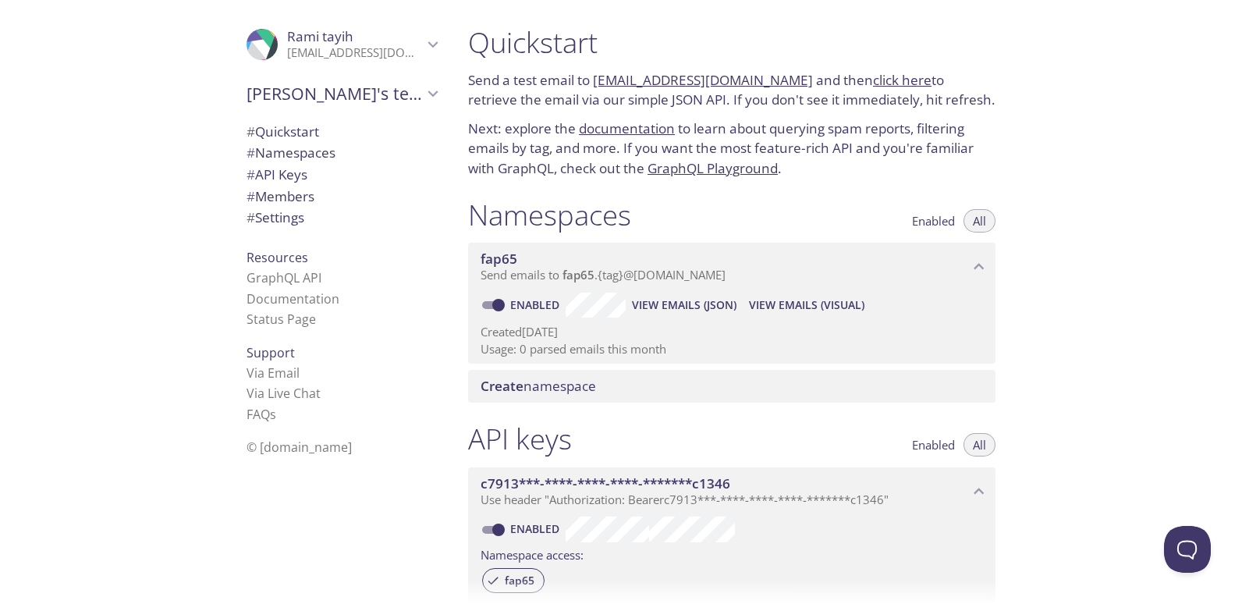
click at [778, 308] on span "View Emails (Visual)" at bounding box center [806, 305] width 115 height 19
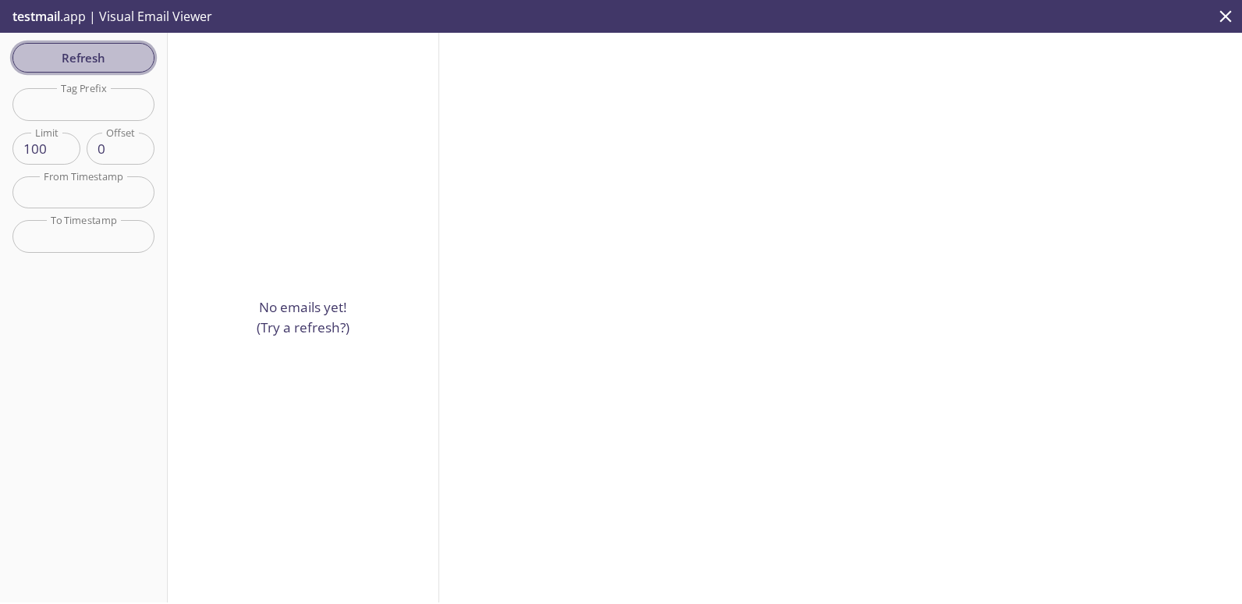
click at [126, 69] on button "Refresh" at bounding box center [83, 58] width 142 height 30
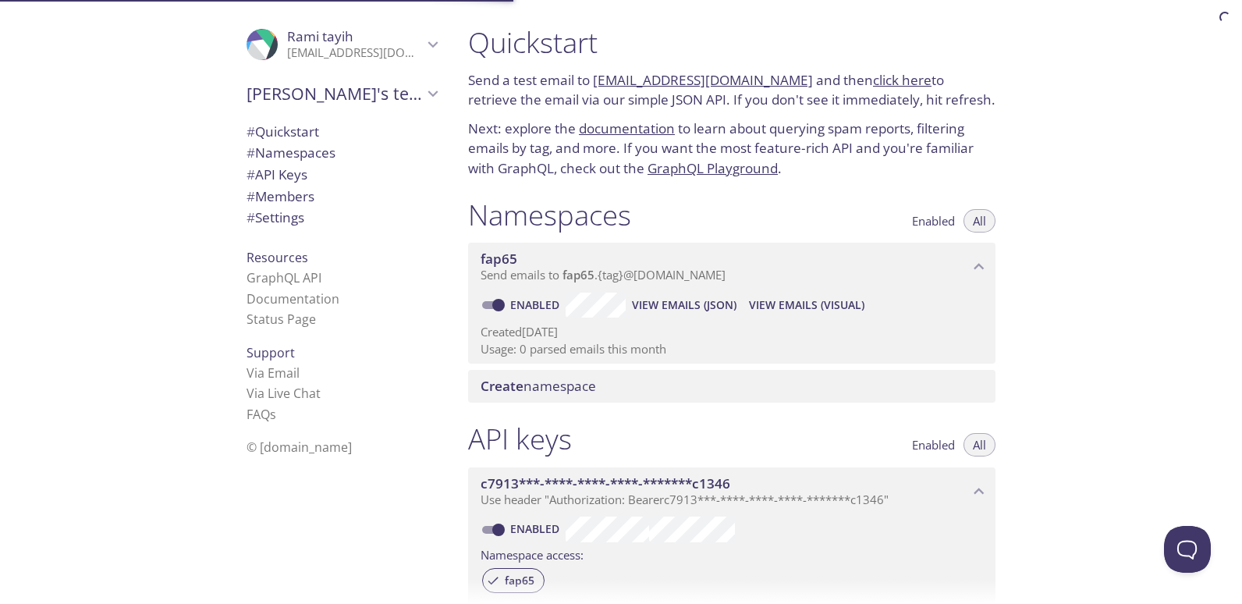
click at [711, 313] on span "View Emails (JSON)" at bounding box center [684, 305] width 105 height 19
click at [636, 269] on span "Send emails to fap65 . {tag} @[DOMAIN_NAME]" at bounding box center [602, 275] width 245 height 16
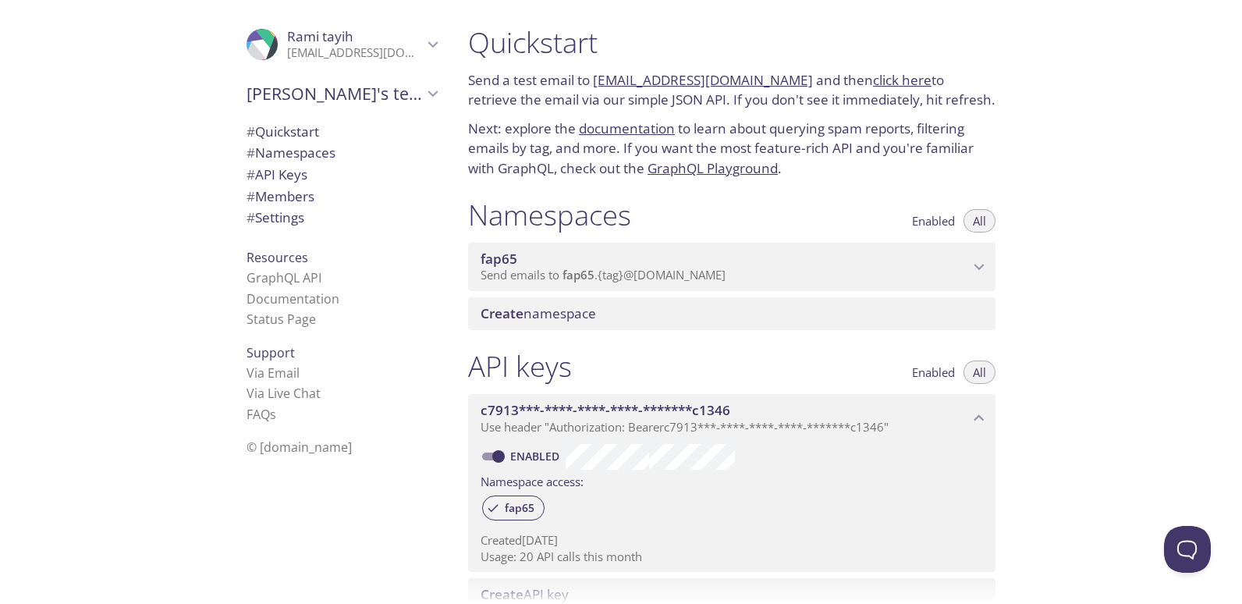
click at [636, 269] on span "Send emails to fap65 . {tag} @[DOMAIN_NAME]" at bounding box center [602, 275] width 245 height 16
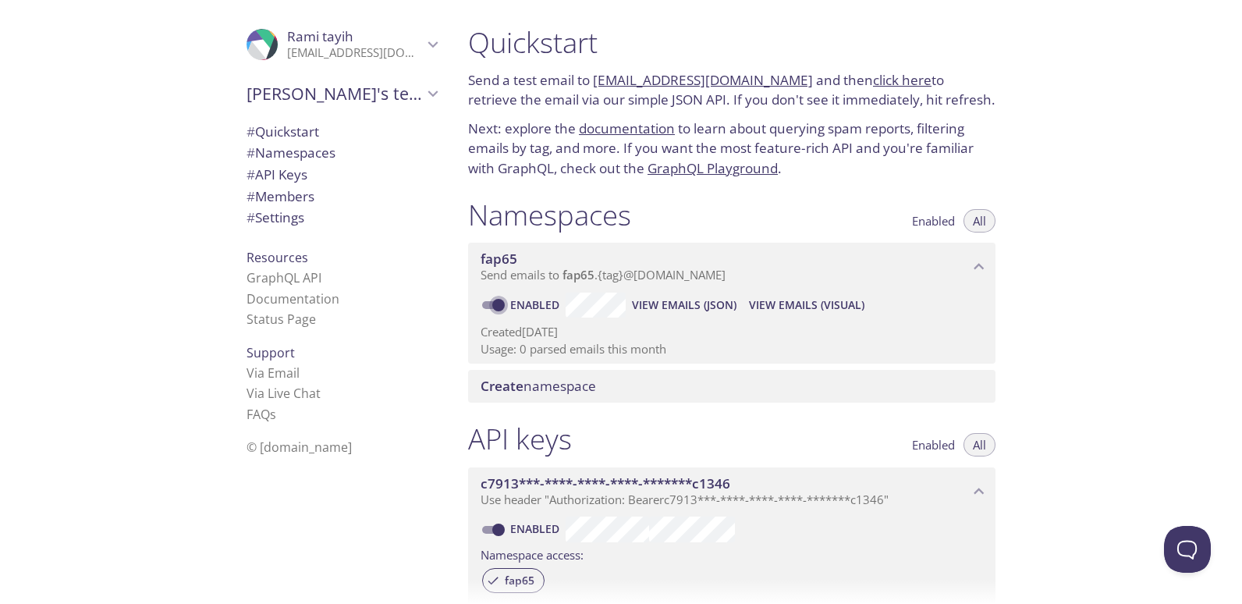
click at [494, 308] on input "Enabled" at bounding box center [498, 305] width 56 height 19
click at [494, 308] on input "Disabled" at bounding box center [486, 305] width 56 height 19
checkbox input "true"
click at [684, 303] on span "View Emails (JSON)" at bounding box center [684, 305] width 105 height 19
click at [839, 307] on span "View Emails (Visual)" at bounding box center [806, 305] width 115 height 19
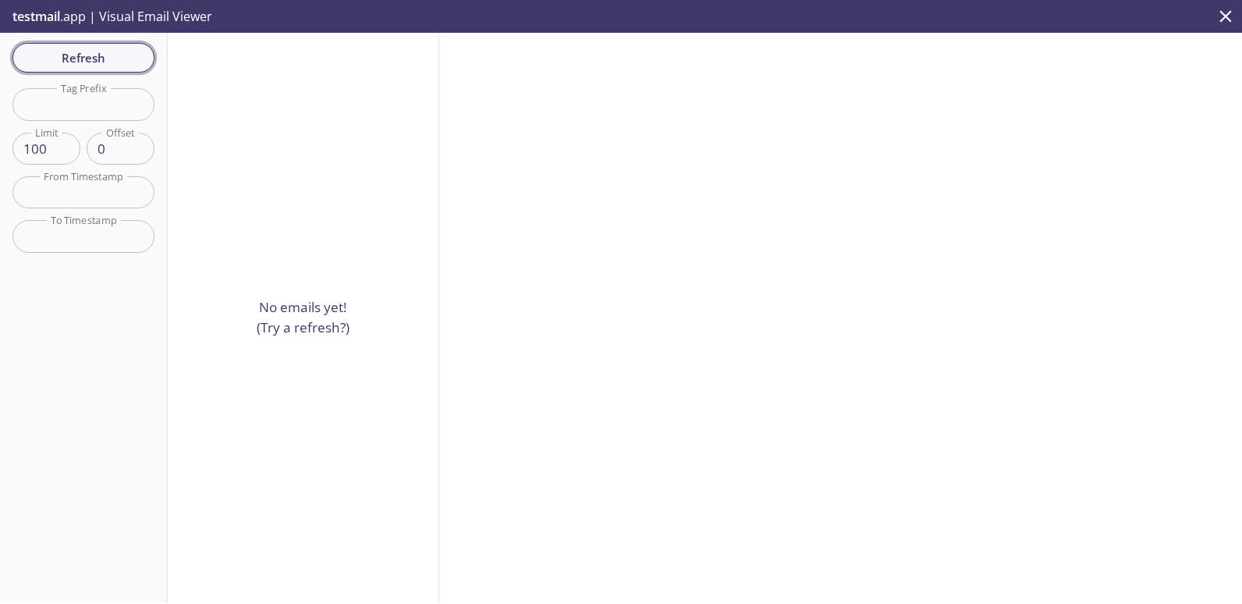
click at [98, 61] on span "Refresh" at bounding box center [83, 58] width 117 height 20
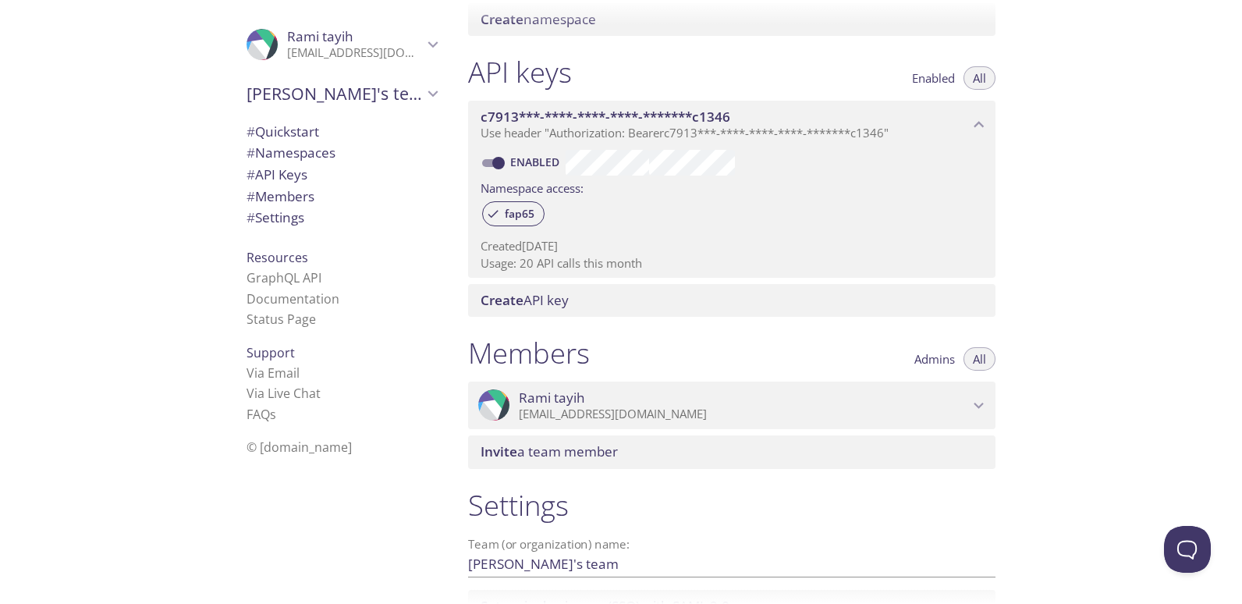
scroll to position [468, 0]
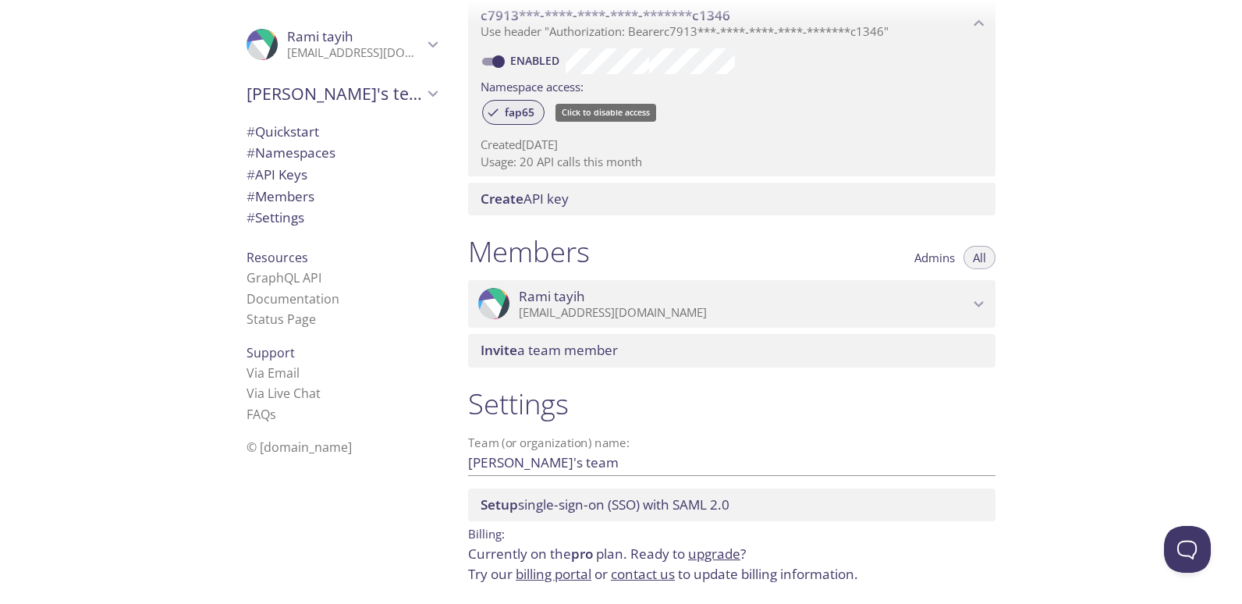
click at [515, 109] on span "fap65" at bounding box center [519, 112] width 48 height 14
click at [526, 112] on span "fap65" at bounding box center [519, 112] width 48 height 14
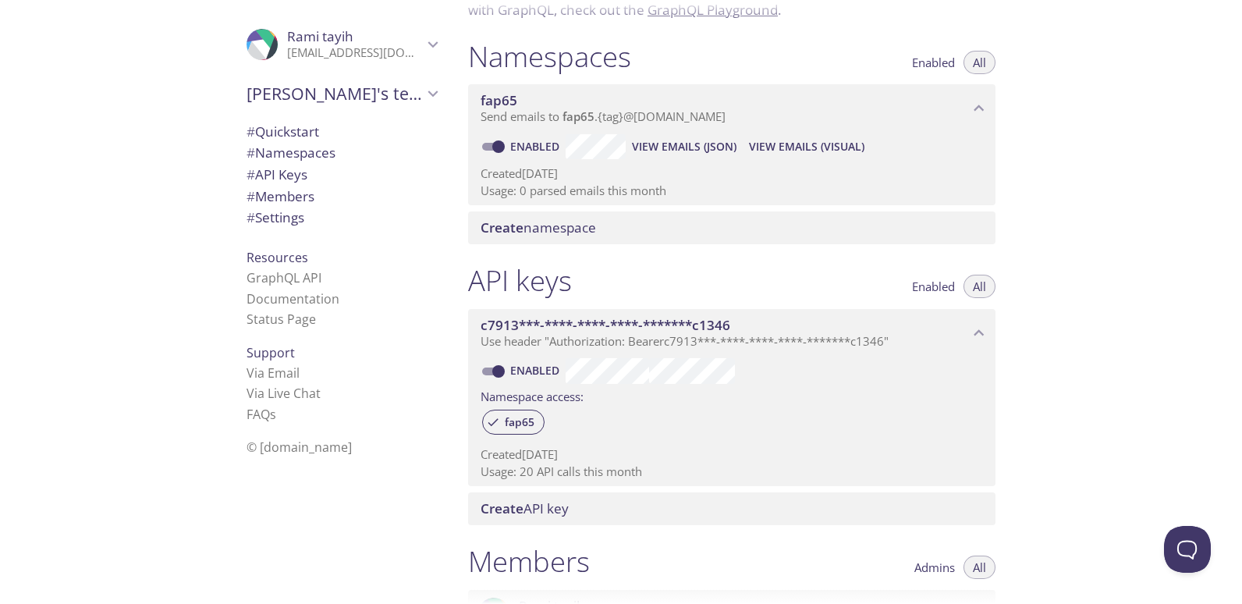
scroll to position [156, 0]
drag, startPoint x: 395, startPoint y: 349, endPoint x: 413, endPoint y: 348, distance: 17.2
click at [395, 349] on div "Support Via Email Via Live Chat FAQ s" at bounding box center [341, 383] width 215 height 95
click at [777, 148] on span "View Emails (Visual)" at bounding box center [806, 149] width 115 height 19
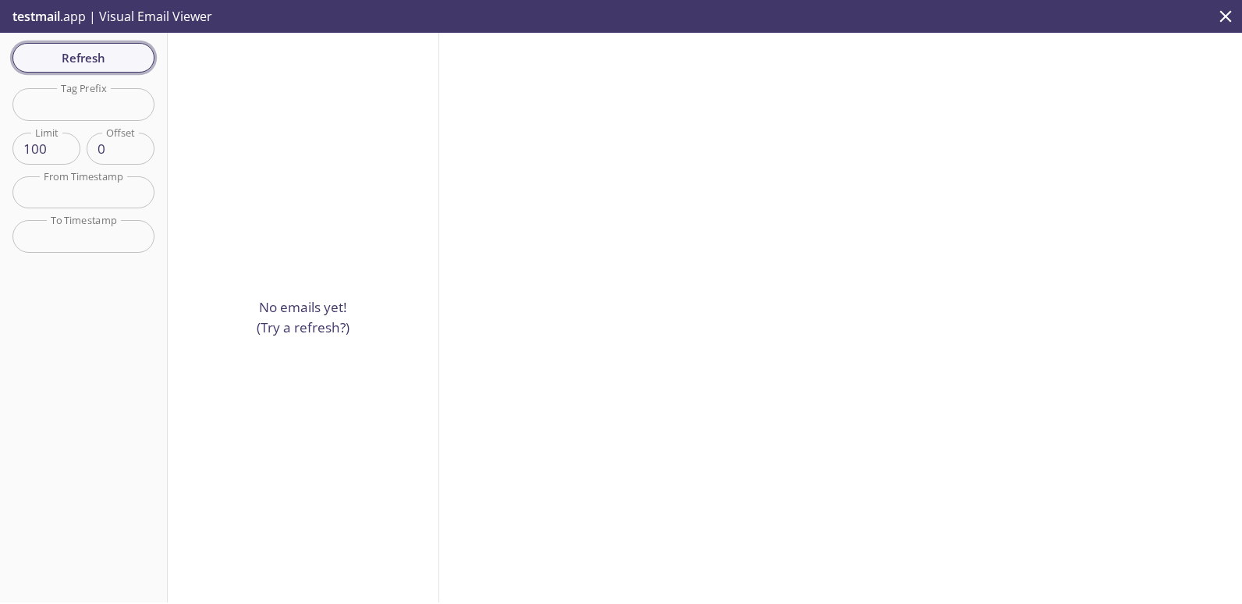
click at [97, 54] on span "Refresh" at bounding box center [83, 58] width 117 height 20
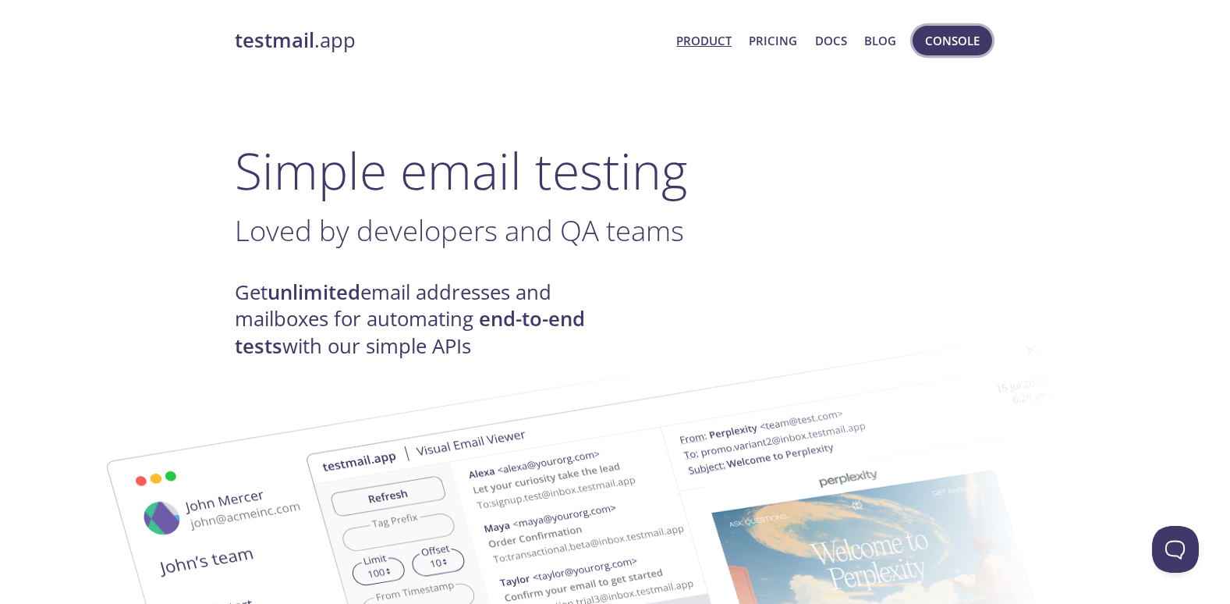
click at [939, 31] on span "Console" at bounding box center [952, 40] width 55 height 20
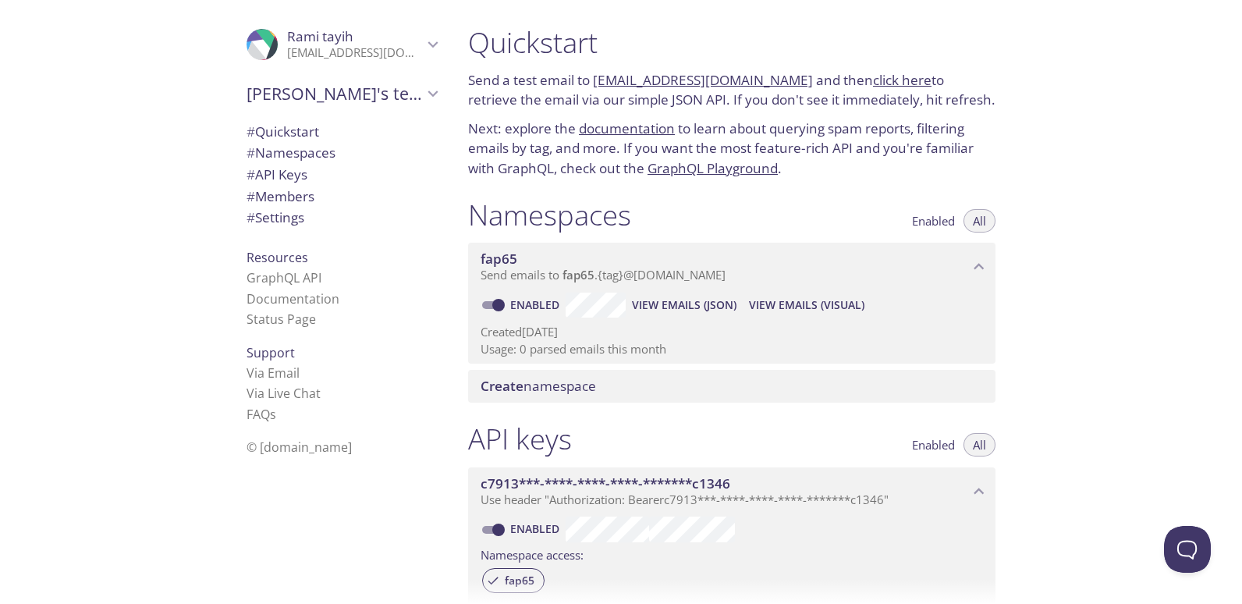
click at [646, 79] on link "[EMAIL_ADDRESS][DOMAIN_NAME]" at bounding box center [703, 80] width 220 height 18
click at [641, 85] on link "[EMAIL_ADDRESS][DOMAIN_NAME]" at bounding box center [703, 80] width 220 height 18
click at [880, 80] on link "click here" at bounding box center [902, 80] width 58 height 18
click at [1144, 267] on div "Quickstart Send a test email to fap65.test@inbox.testmail.app and then click he…" at bounding box center [848, 302] width 786 height 604
click at [884, 79] on link "click here" at bounding box center [902, 80] width 58 height 18
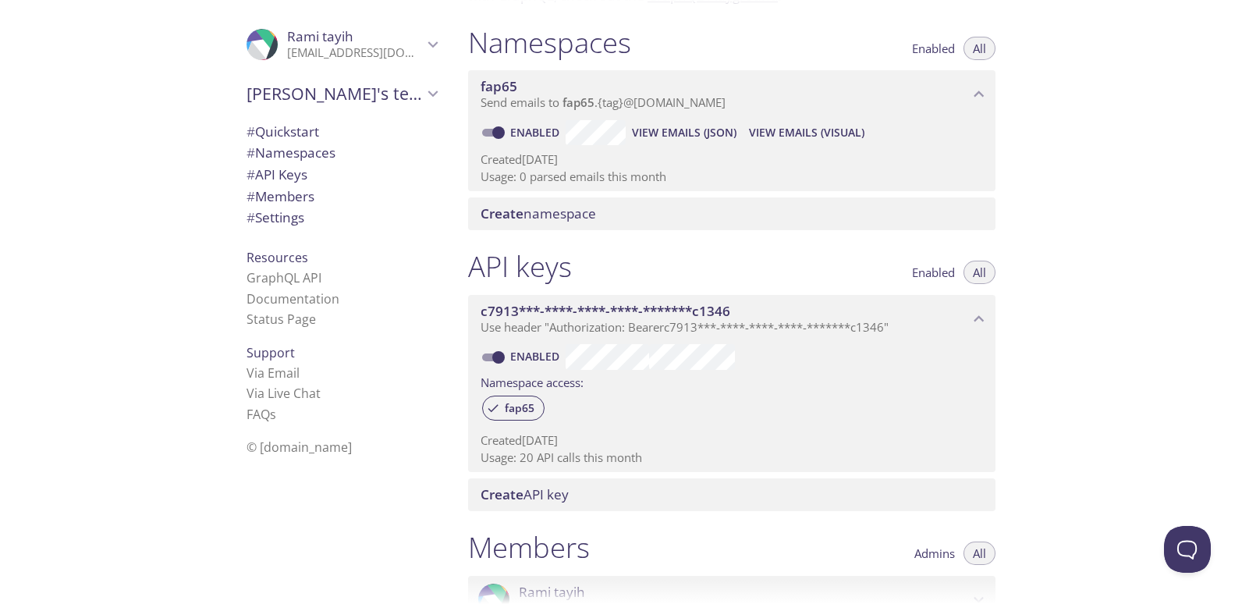
scroll to position [526, 0]
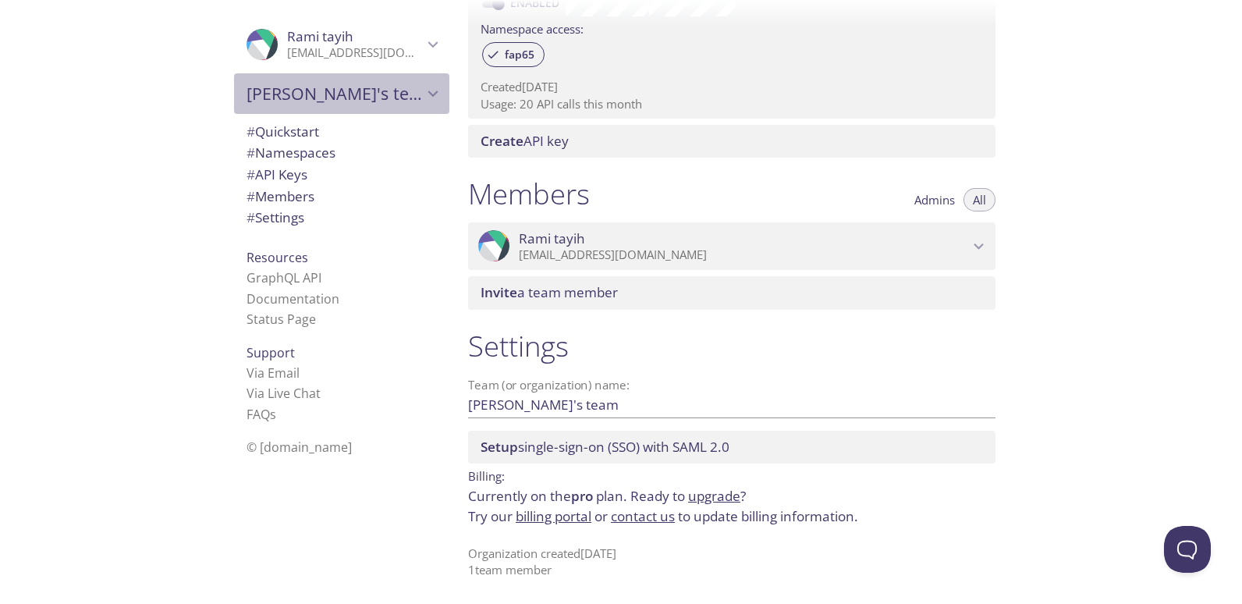
click at [306, 87] on span "[PERSON_NAME]'s team" at bounding box center [334, 94] width 176 height 22
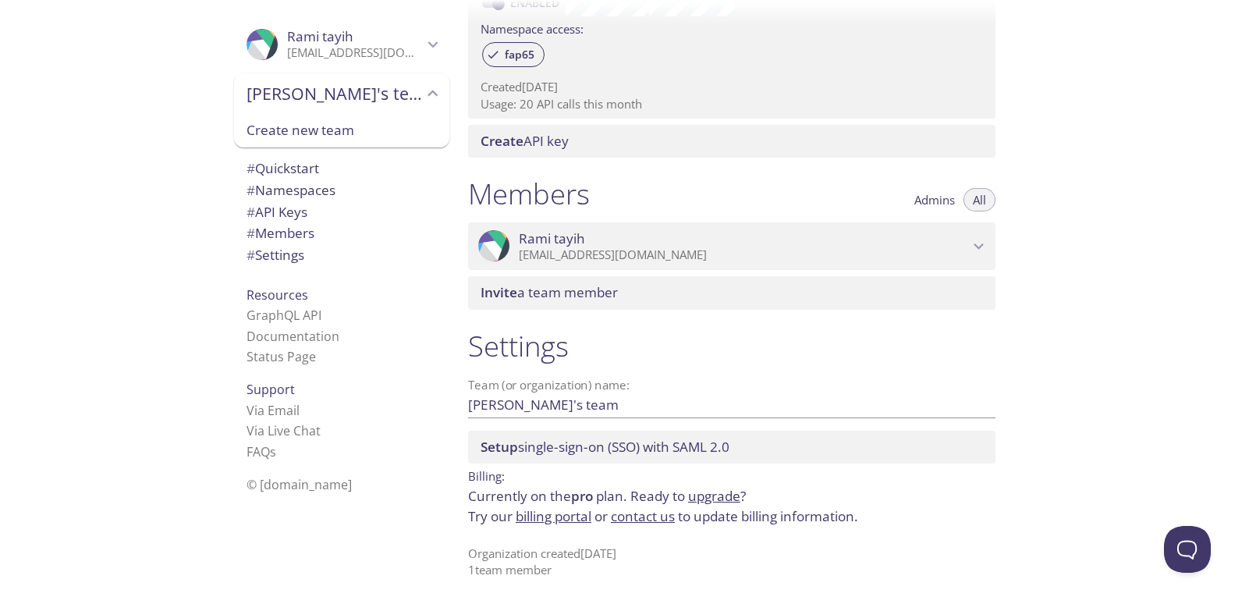
click at [278, 172] on span "# Quickstart" at bounding box center [282, 168] width 73 height 18
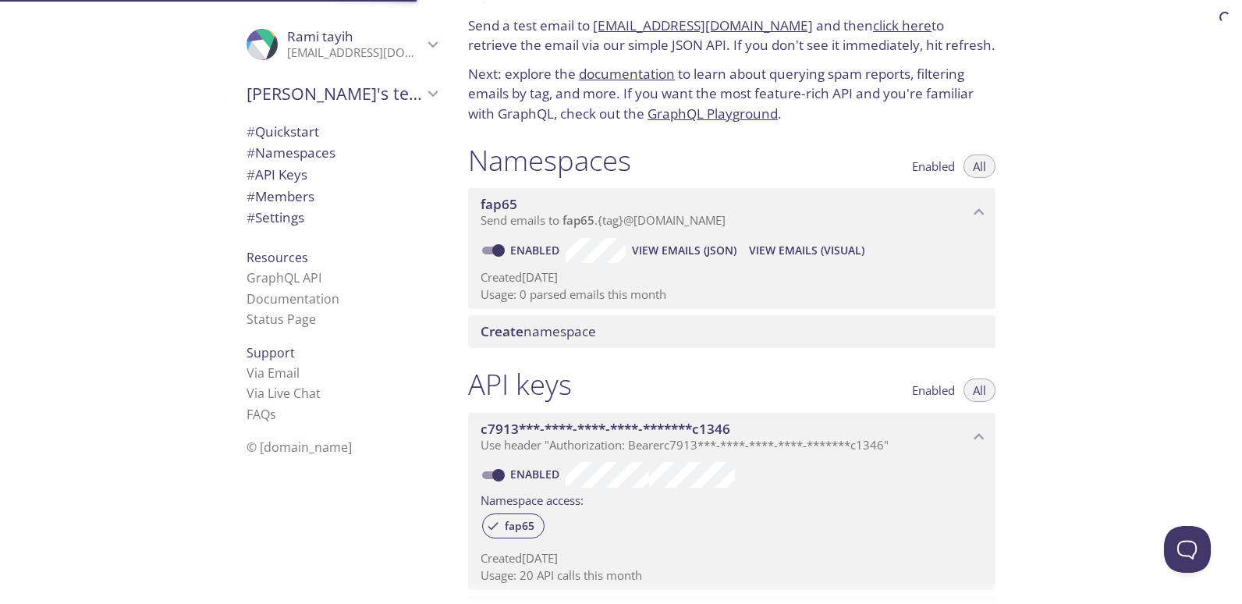
scroll to position [25, 0]
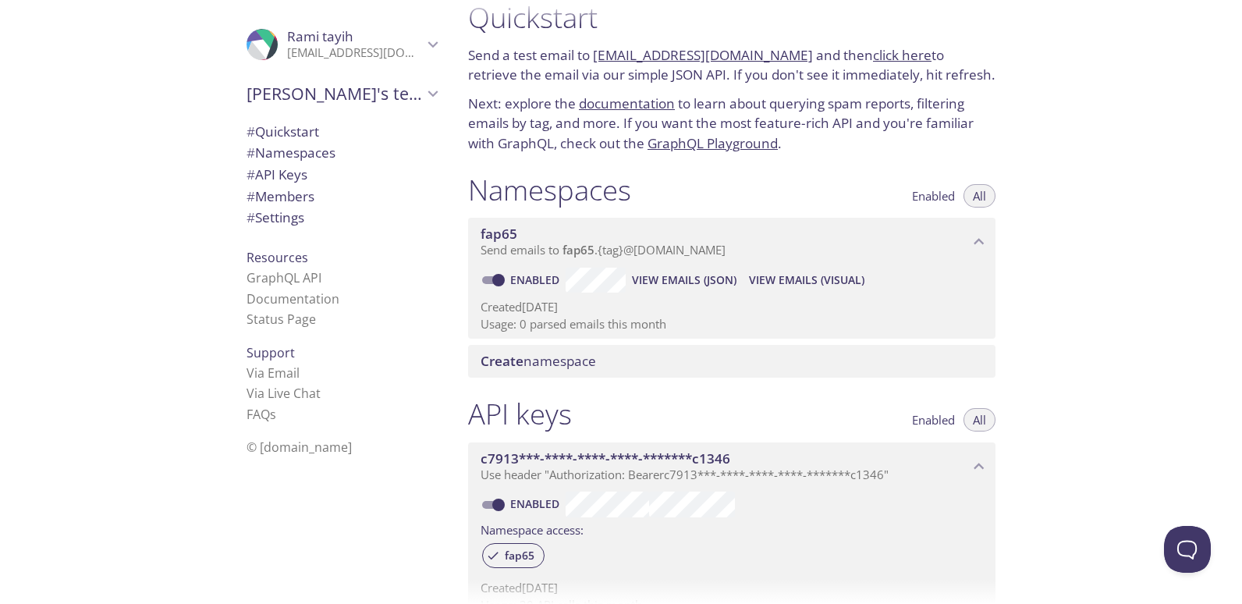
click at [696, 285] on span "View Emails (JSON)" at bounding box center [684, 280] width 105 height 19
click at [833, 277] on span "View Emails (Visual)" at bounding box center [806, 280] width 115 height 19
